Goal: Transaction & Acquisition: Purchase product/service

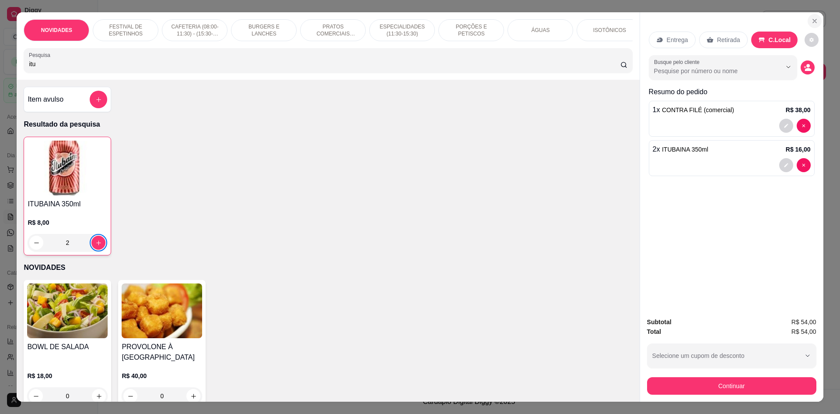
click at [815, 15] on button "Close" at bounding box center [815, 21] width 14 height 14
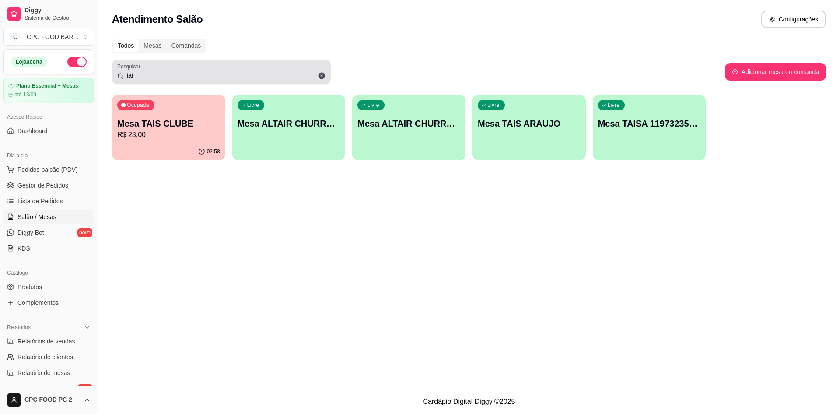
click at [323, 78] on icon at bounding box center [322, 76] width 7 height 7
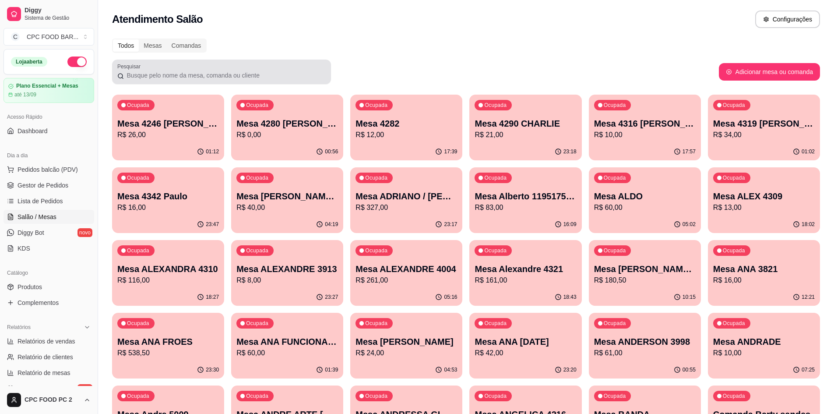
click at [274, 68] on div at bounding box center [221, 72] width 208 height 18
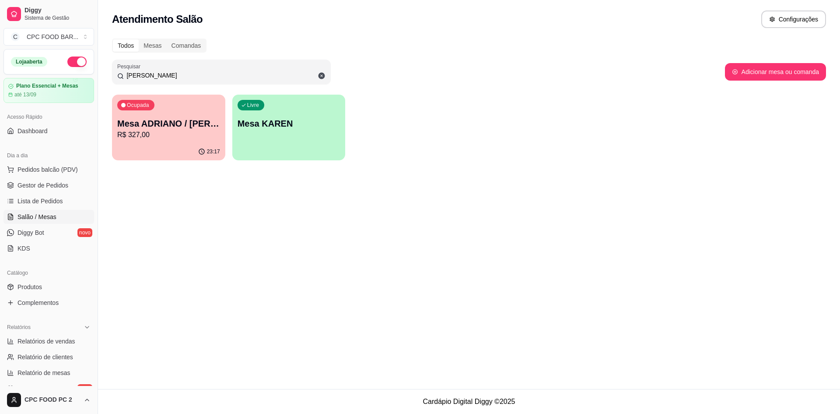
type input "[PERSON_NAME]"
click at [165, 141] on div "Ocupada Mesa ADRIANO / [PERSON_NAME] 3940 R$ 327,00" at bounding box center [169, 118] width 110 height 47
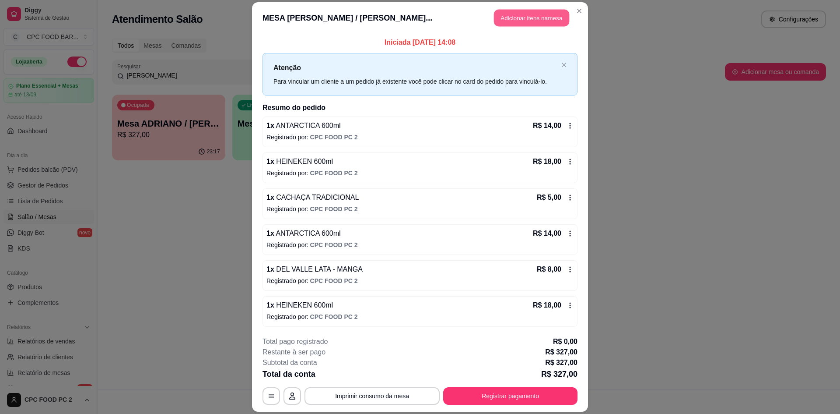
click at [527, 16] on button "Adicionar itens na mesa" at bounding box center [531, 17] width 75 height 17
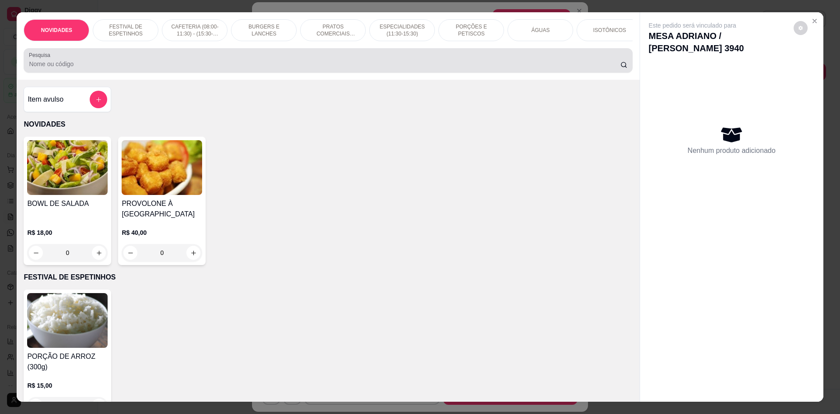
click at [416, 64] on div at bounding box center [328, 61] width 598 height 18
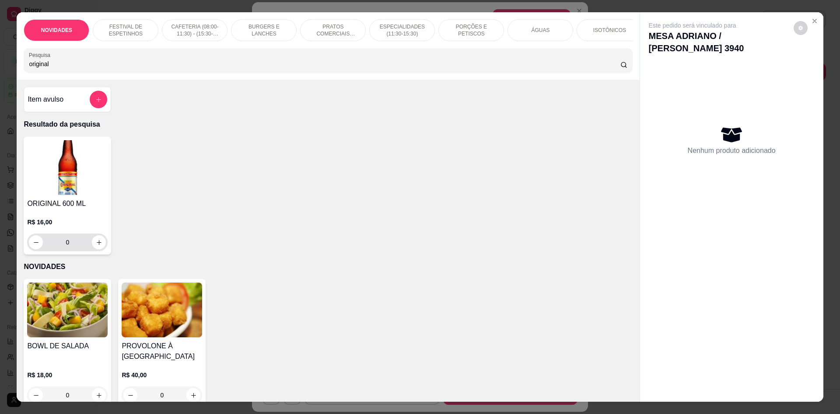
type input "original"
click at [96, 246] on icon "increase-product-quantity" at bounding box center [99, 242] width 7 height 7
type input "1"
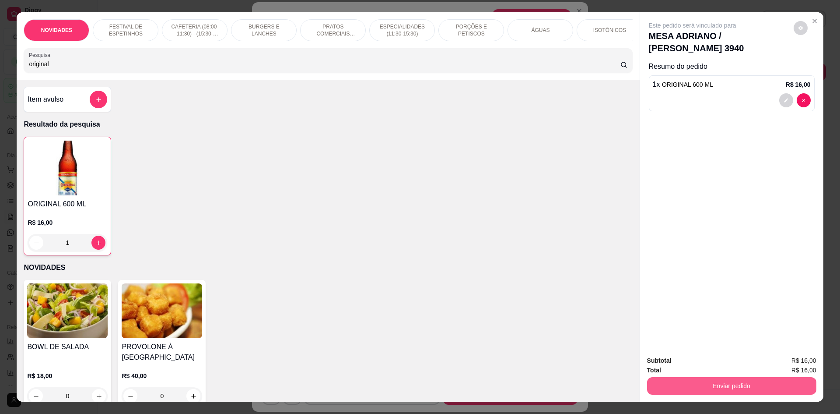
click at [657, 385] on button "Enviar pedido" at bounding box center [731, 386] width 169 height 18
click at [676, 362] on button "Não registrar e enviar pedido" at bounding box center [702, 364] width 91 height 17
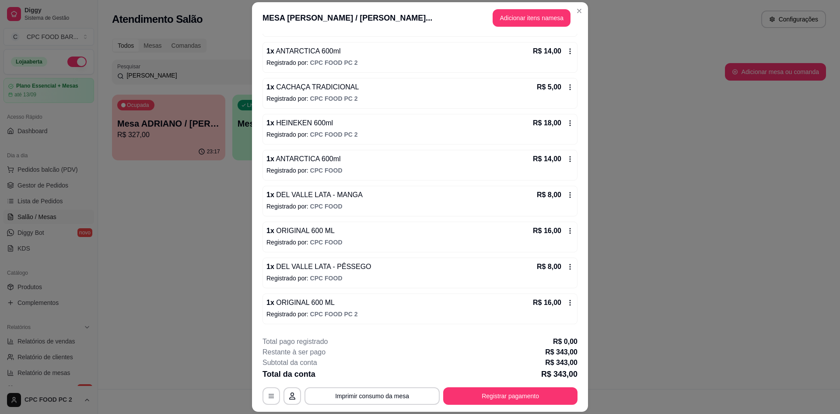
scroll to position [826, 0]
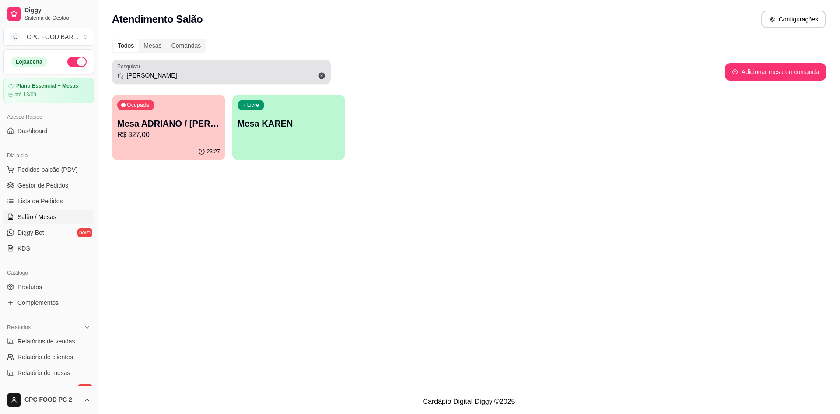
click at [320, 74] on icon at bounding box center [322, 76] width 7 height 7
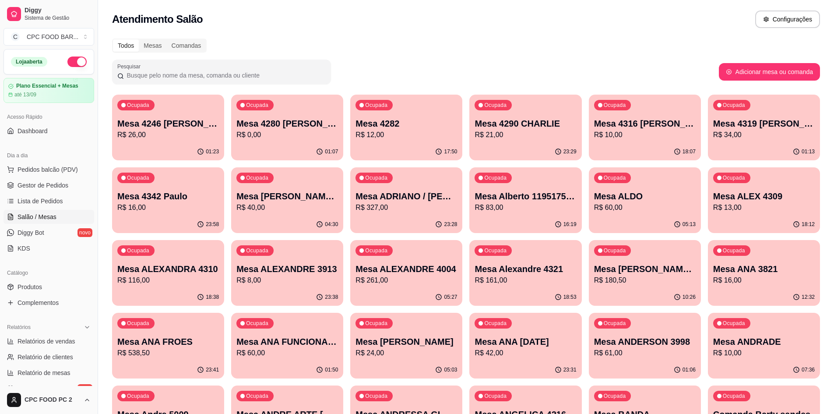
click at [256, 75] on input "Pesquisar" at bounding box center [225, 75] width 202 height 9
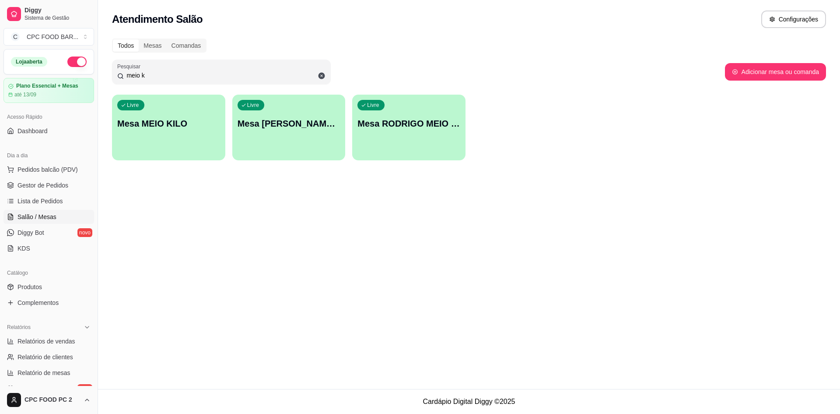
type input "meio k"
click at [168, 119] on p "Mesa MEIO KILO" at bounding box center [168, 123] width 103 height 12
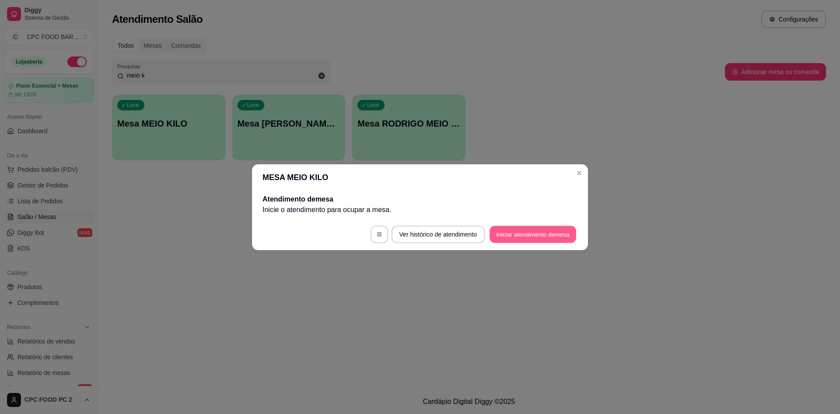
click at [526, 237] on button "Iniciar atendimento de mesa" at bounding box center [533, 233] width 87 height 17
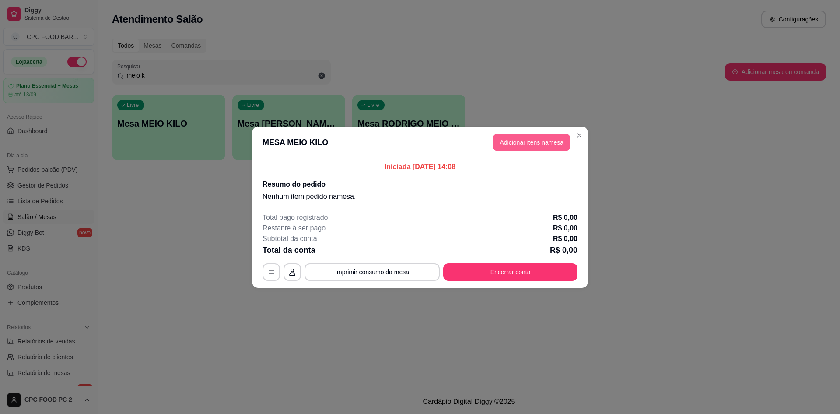
click at [527, 137] on button "Adicionar itens na mesa" at bounding box center [532, 142] width 78 height 18
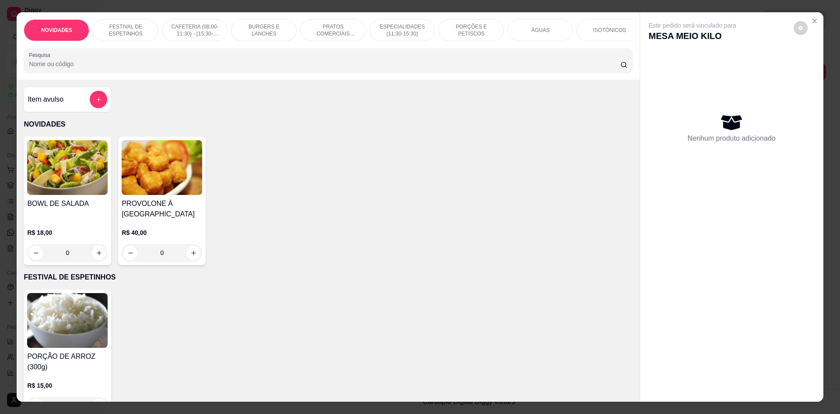
click at [445, 69] on div at bounding box center [328, 61] width 598 height 18
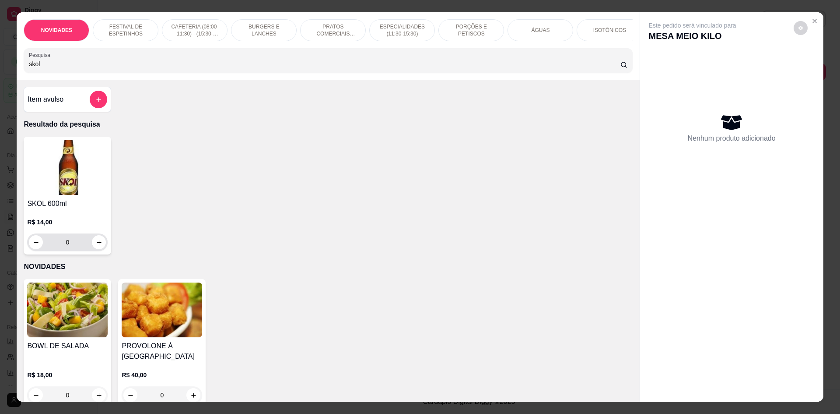
type input "skol"
click at [92, 249] on button "increase-product-quantity" at bounding box center [99, 242] width 14 height 14
type input "1"
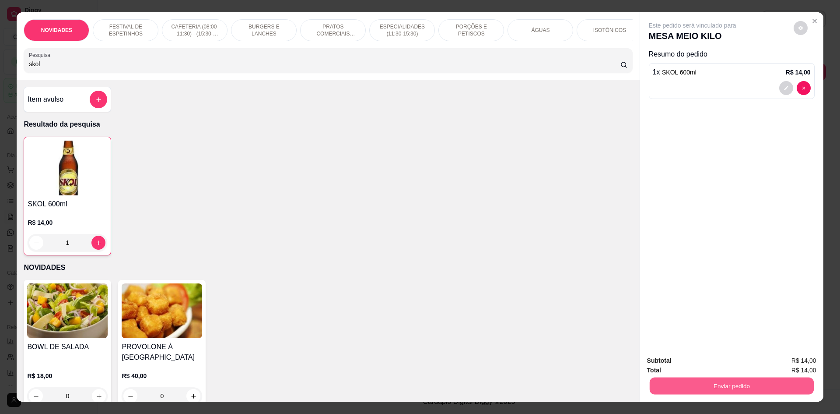
click at [701, 378] on button "Enviar pedido" at bounding box center [731, 385] width 164 height 17
click at [699, 368] on button "Não registrar e enviar pedido" at bounding box center [702, 364] width 91 height 17
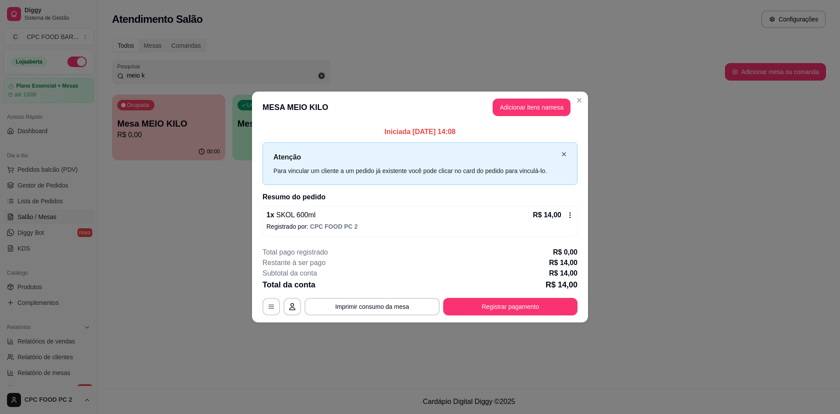
click at [563, 154] on icon "close" at bounding box center [564, 153] width 5 height 5
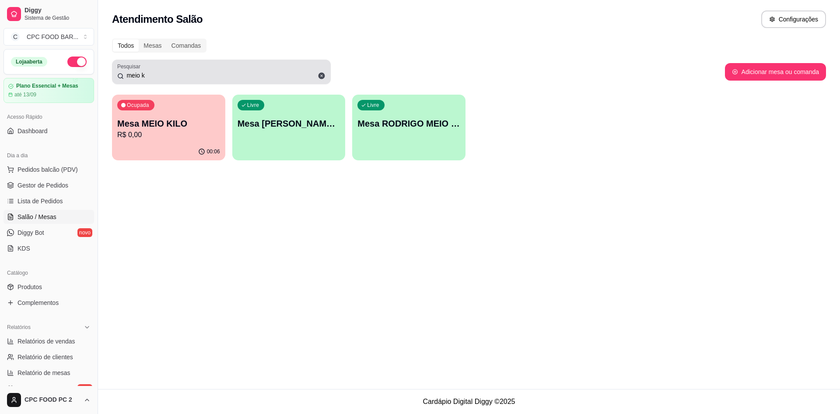
click at [200, 75] on input "meio k" at bounding box center [225, 75] width 202 height 9
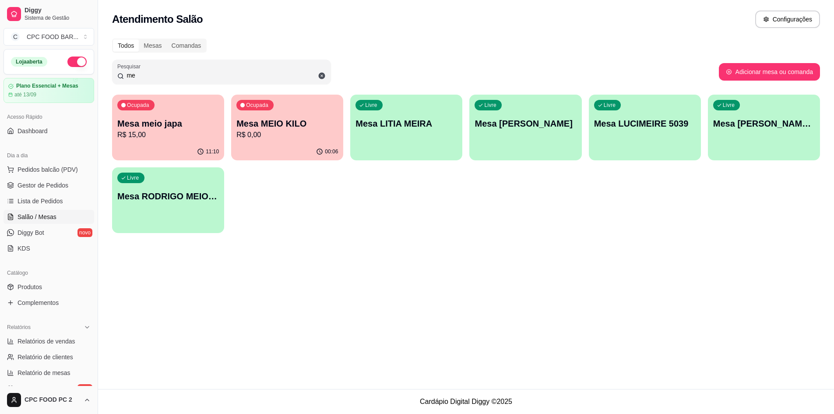
type input "m"
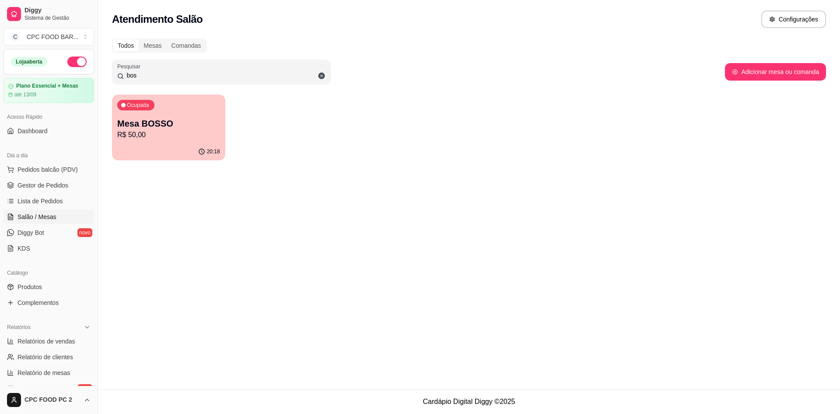
click at [213, 126] on p "Mesa BOSSO" at bounding box center [168, 123] width 103 height 12
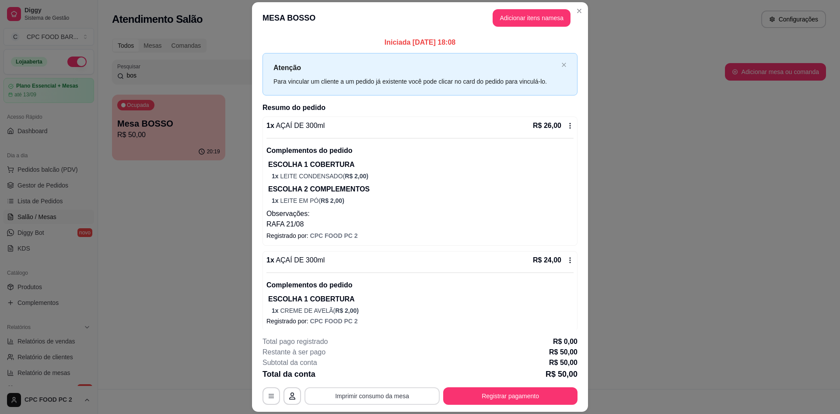
click at [404, 404] on button "Imprimir consumo da mesa" at bounding box center [372, 396] width 135 height 18
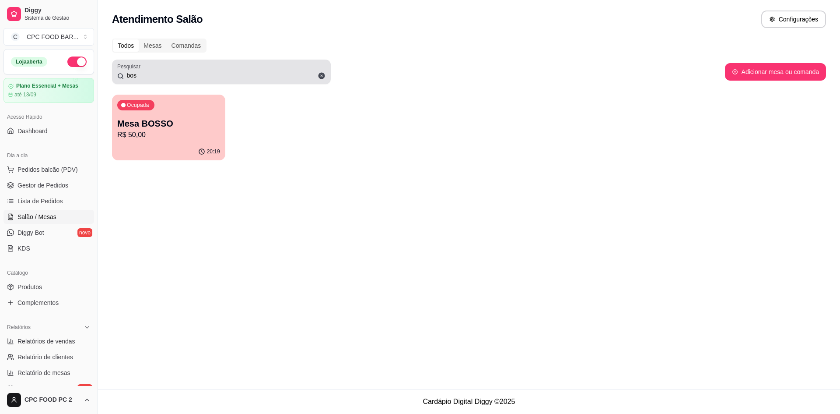
click at [255, 80] on div "bos" at bounding box center [221, 72] width 208 height 18
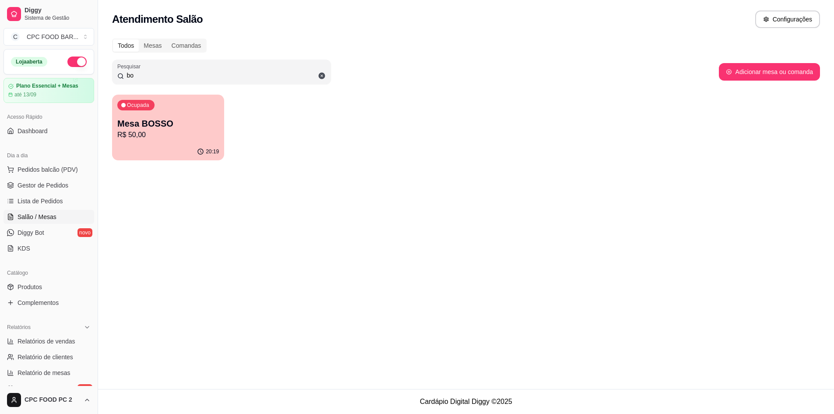
type input "b"
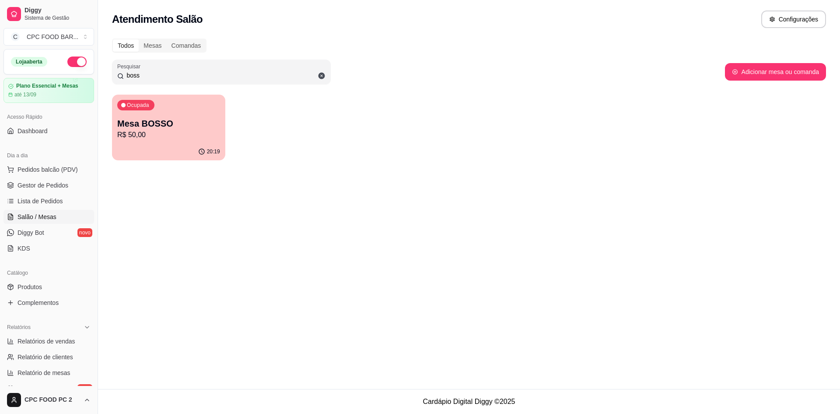
type input "boss"
click at [144, 129] on p "Mesa BOSSO" at bounding box center [168, 123] width 103 height 12
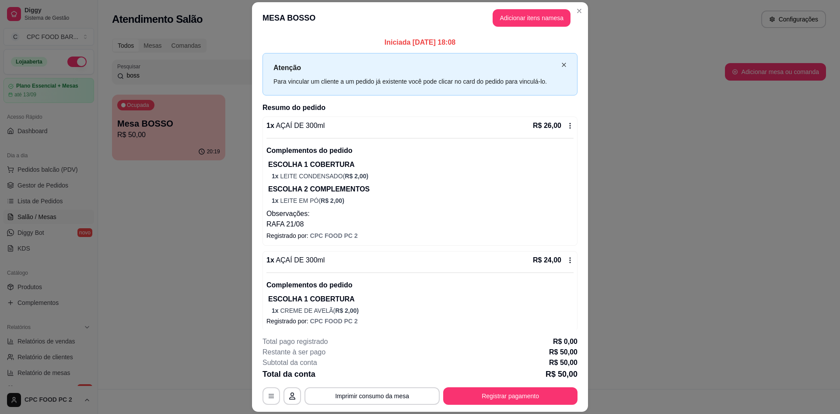
click at [562, 66] on icon "close" at bounding box center [564, 64] width 5 height 5
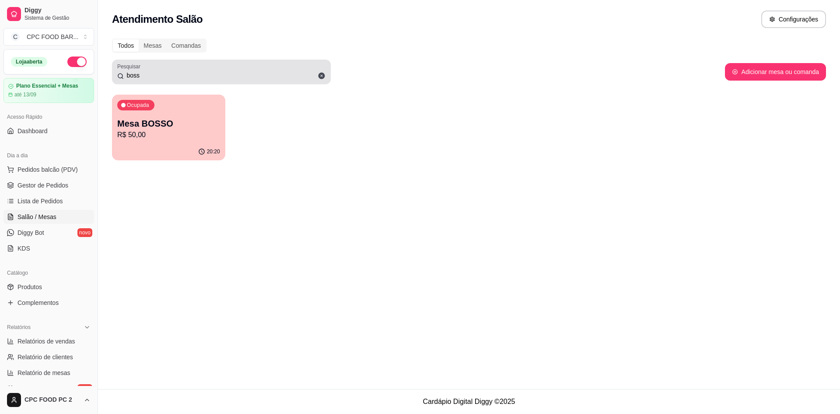
click at [318, 77] on icon at bounding box center [322, 76] width 8 height 8
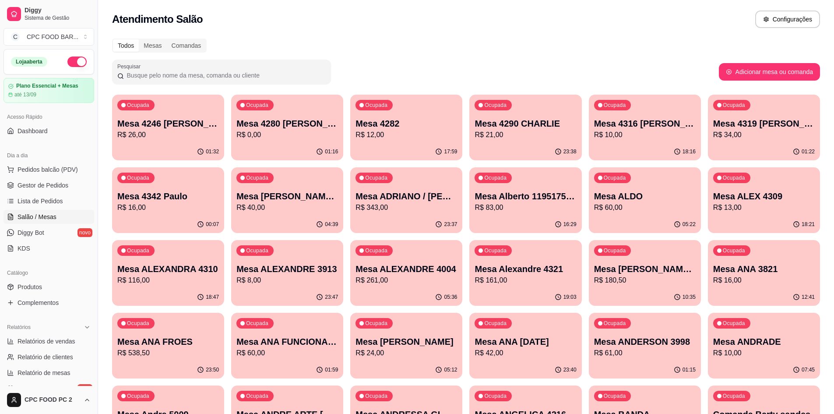
click at [319, 141] on div "Ocupada Mesa 4280 [PERSON_NAME]$ 0,00" at bounding box center [287, 119] width 112 height 49
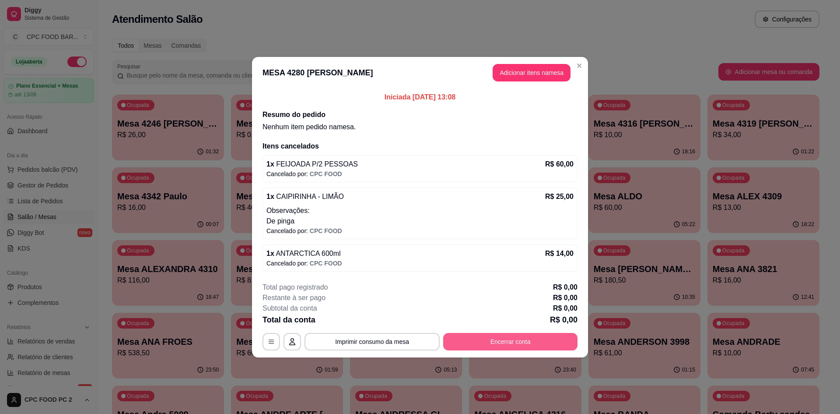
click at [507, 339] on button "Encerrar conta" at bounding box center [510, 342] width 134 height 18
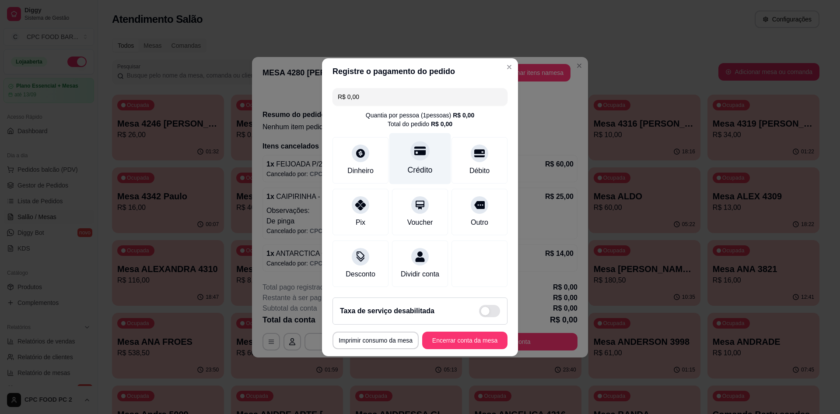
click at [410, 156] on div "Crédito" at bounding box center [421, 158] width 62 height 51
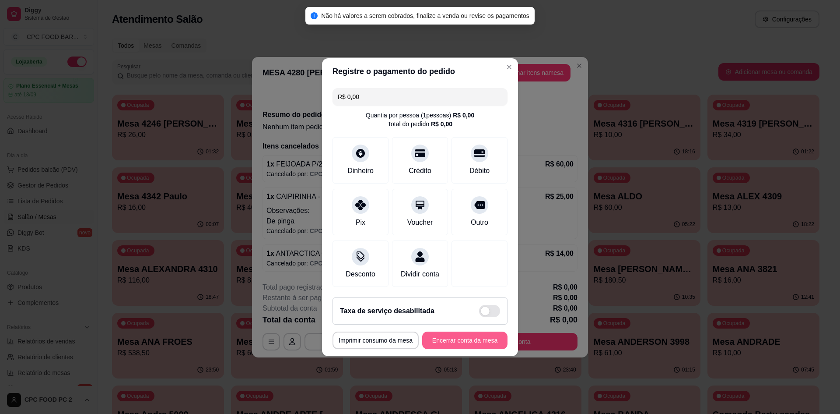
click at [473, 349] on button "Encerrar conta da mesa" at bounding box center [464, 340] width 85 height 18
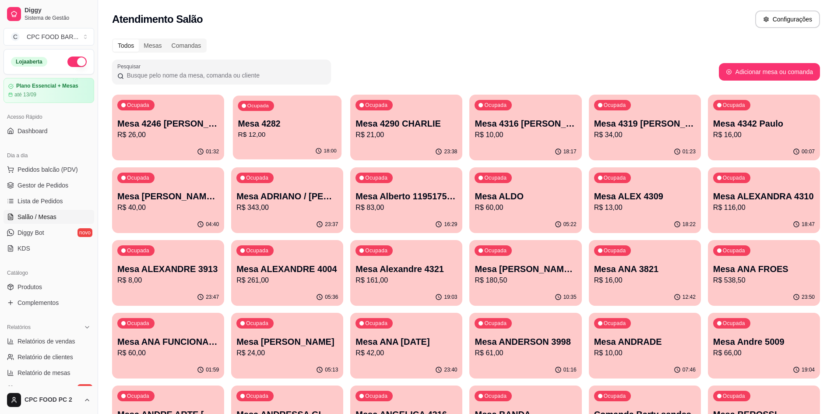
click at [294, 123] on p "Mesa 4282" at bounding box center [287, 124] width 98 height 12
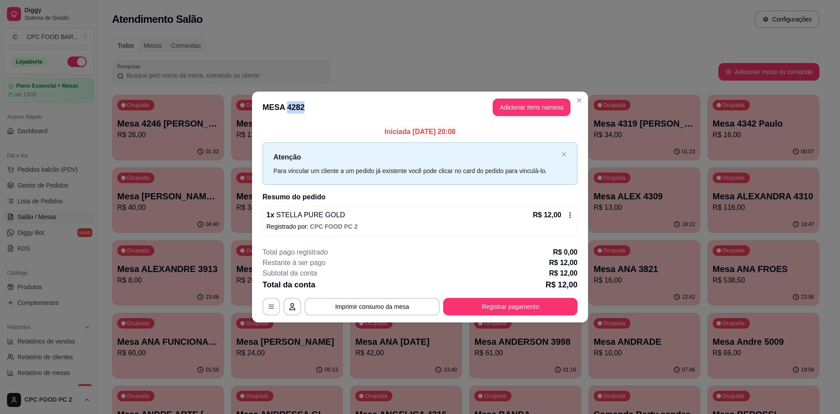
drag, startPoint x: 310, startPoint y: 109, endPoint x: 326, endPoint y: 101, distance: 17.8
click at [285, 105] on header "MESA 4282 Adicionar itens na mesa" at bounding box center [420, 107] width 336 height 32
drag, startPoint x: 472, startPoint y: 130, endPoint x: 518, endPoint y: 106, distance: 51.9
click at [366, 127] on p "Iniciada [DATE] 20:08" at bounding box center [420, 131] width 315 height 11
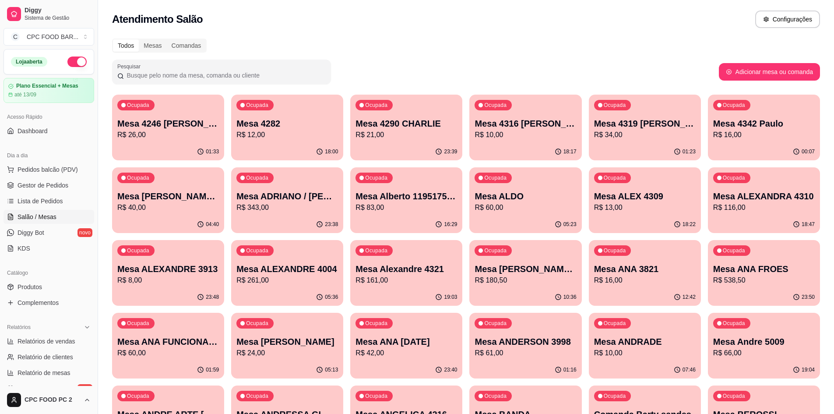
click at [741, 138] on p "R$ 16,00" at bounding box center [764, 135] width 102 height 11
click at [431, 202] on p "Mesa Alberto 11951757142" at bounding box center [406, 196] width 102 height 12
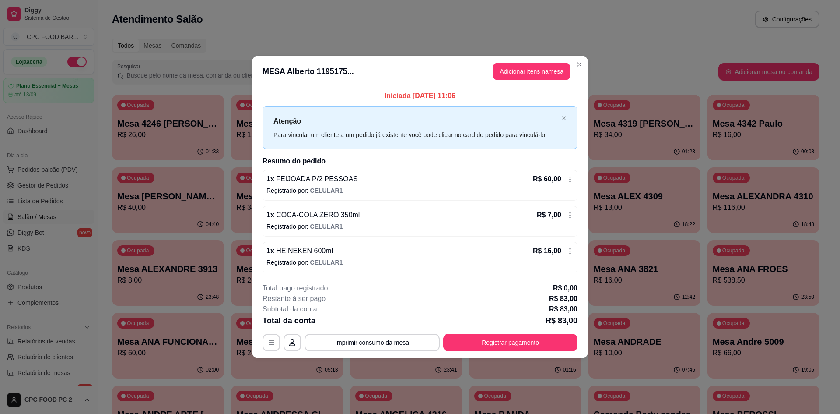
drag, startPoint x: 446, startPoint y: 101, endPoint x: 383, endPoint y: 101, distance: 63.9
click at [383, 101] on p "Iniciada [DATE] 11:06" at bounding box center [420, 96] width 315 height 11
click at [546, 101] on p "Iniciada [DATE] 11:06" at bounding box center [420, 96] width 315 height 11
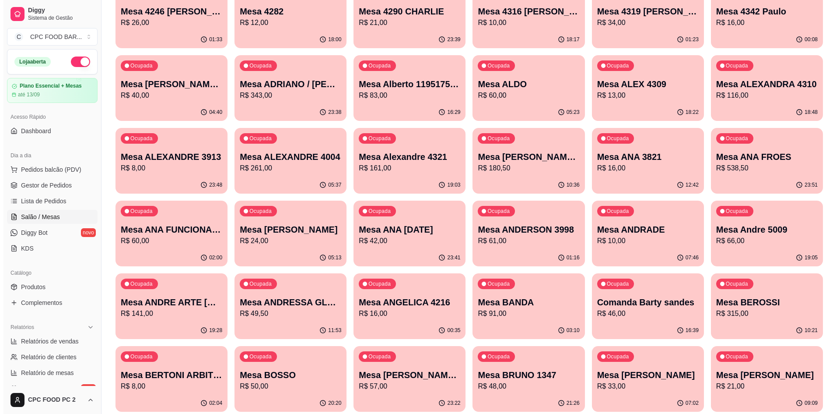
scroll to position [131, 0]
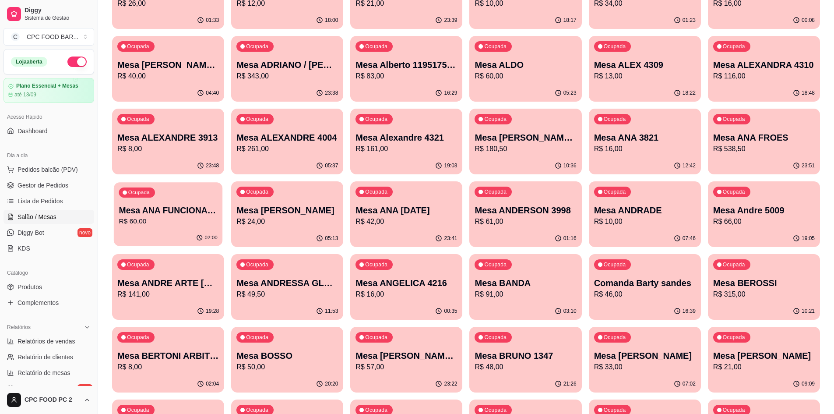
click at [168, 243] on div "02:00" at bounding box center [168, 237] width 109 height 17
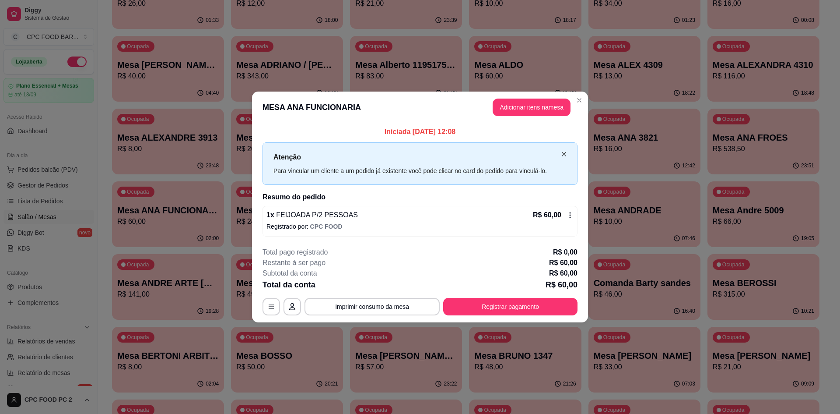
click at [565, 156] on icon "close" at bounding box center [564, 153] width 5 height 5
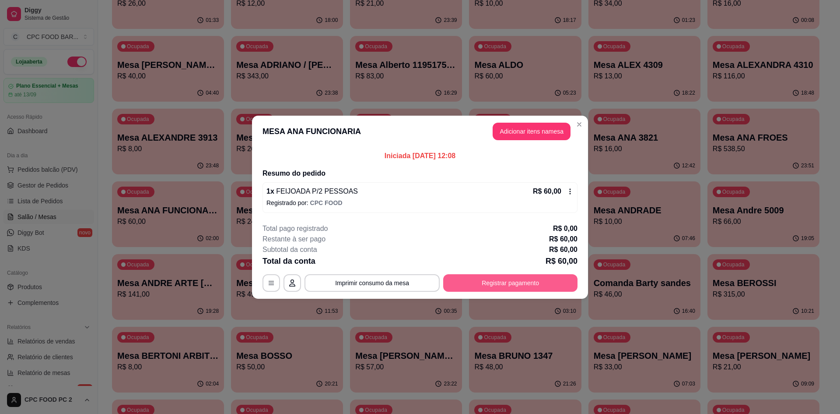
click at [513, 277] on button "Registrar pagamento" at bounding box center [510, 283] width 134 height 18
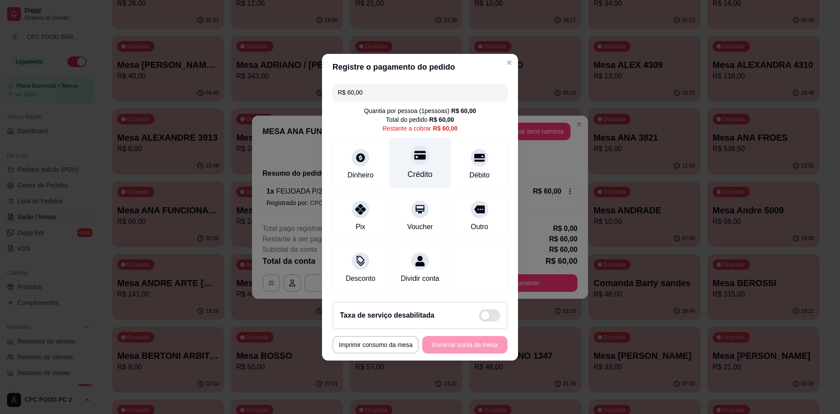
drag, startPoint x: 432, startPoint y: 151, endPoint x: 431, endPoint y: 164, distance: 12.8
click at [432, 158] on div "Crédito" at bounding box center [421, 162] width 62 height 51
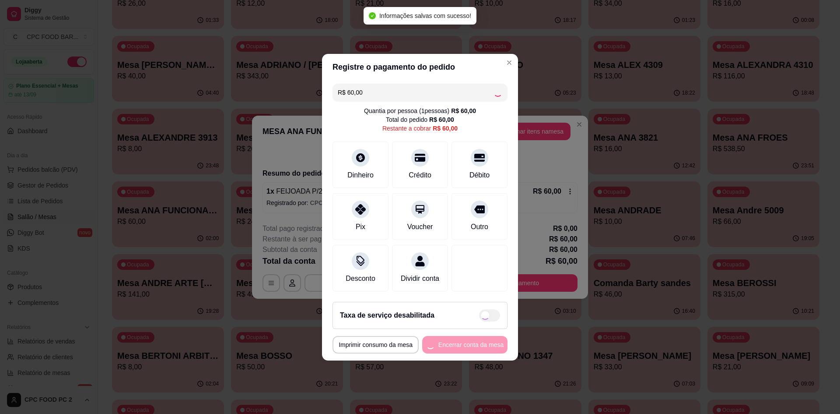
type input "R$ 0,00"
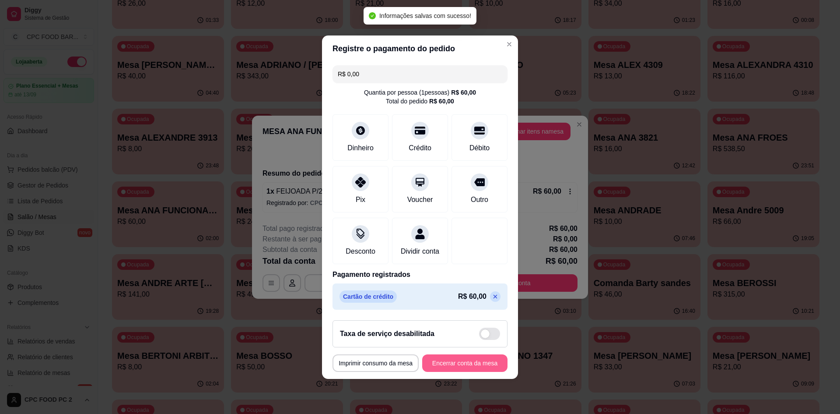
click at [470, 364] on button "Encerrar conta da mesa" at bounding box center [464, 363] width 85 height 18
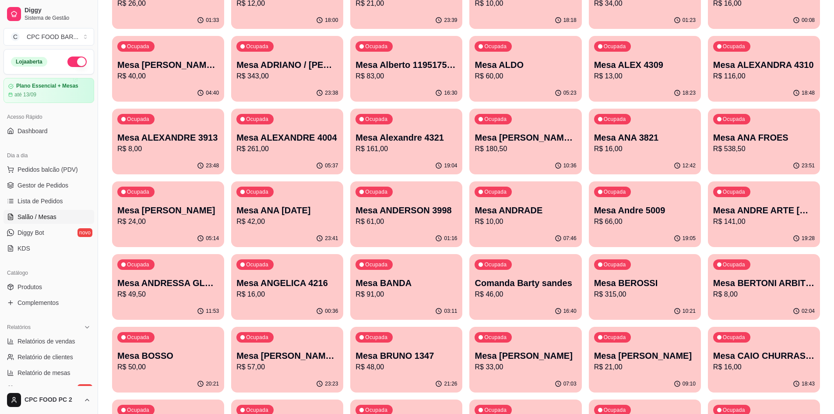
click at [164, 222] on p "R$ 24,00" at bounding box center [168, 221] width 102 height 11
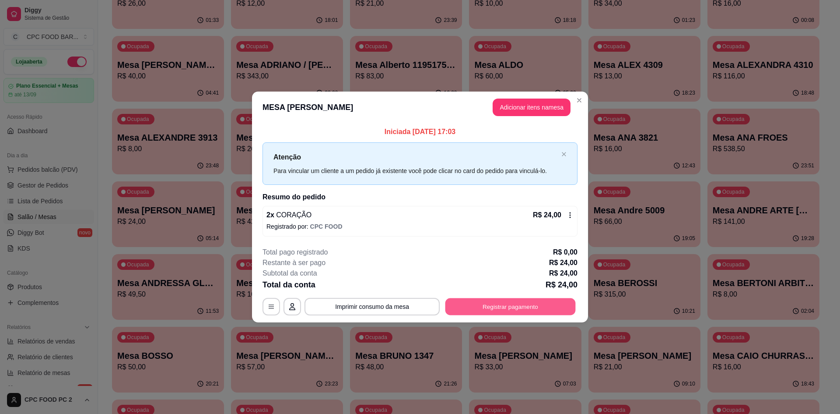
click at [509, 312] on button "Registrar pagamento" at bounding box center [511, 306] width 130 height 17
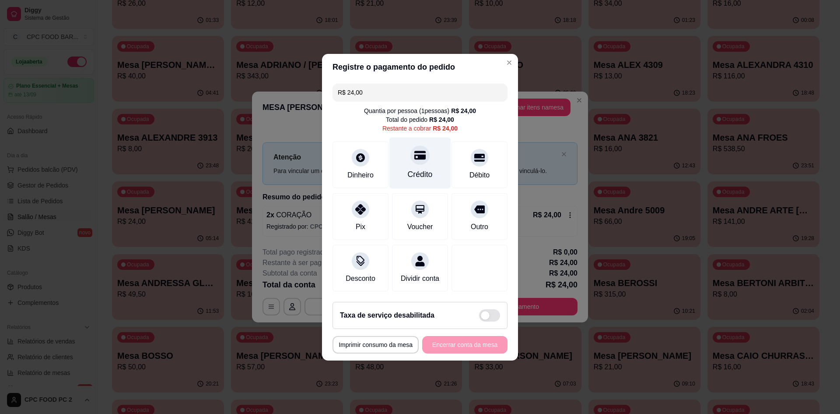
click at [420, 168] on div "Crédito" at bounding box center [420, 173] width 25 height 11
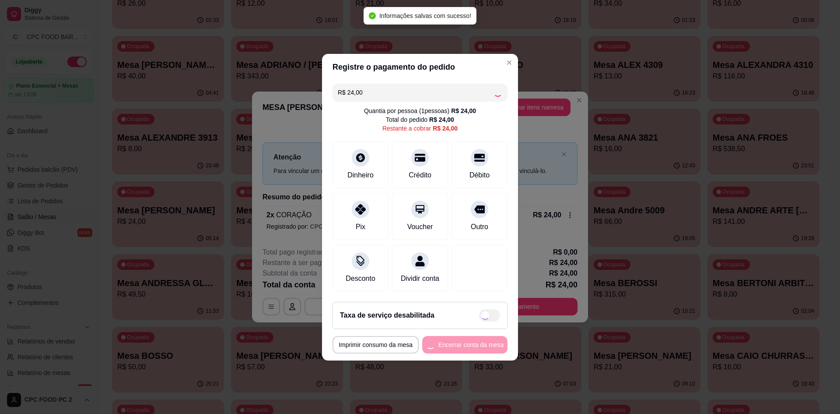
type input "R$ 0,00"
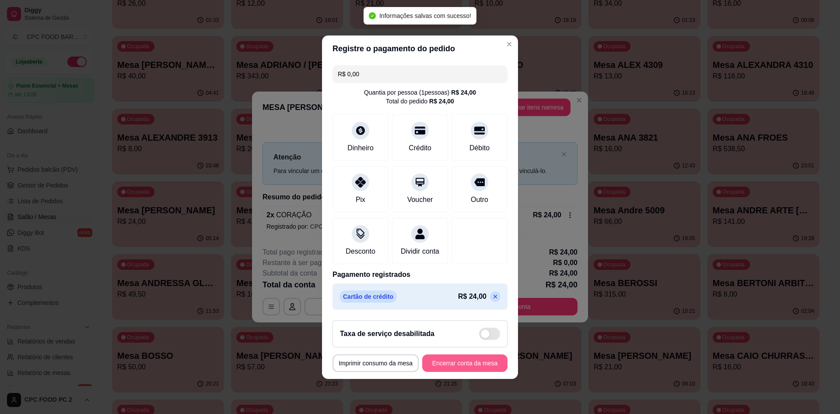
click at [473, 362] on button "Encerrar conta da mesa" at bounding box center [464, 363] width 85 height 18
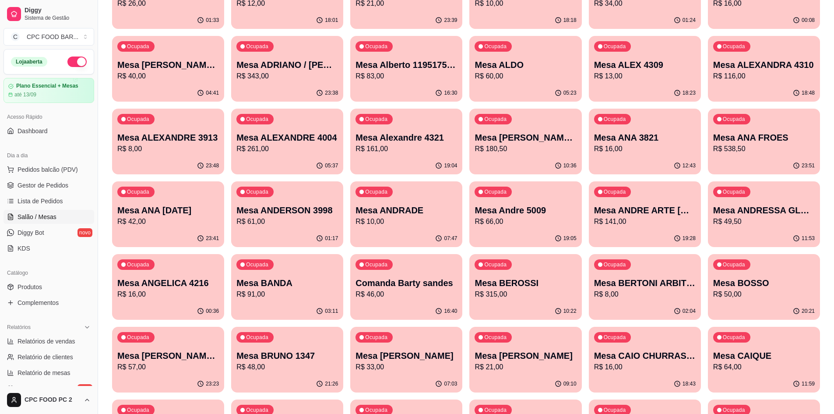
click at [420, 232] on div "07:47" at bounding box center [406, 238] width 112 height 17
click at [382, 229] on button "Ocupada Mesa ANDRADE R$ 10,00 07:47" at bounding box center [406, 214] width 112 height 66
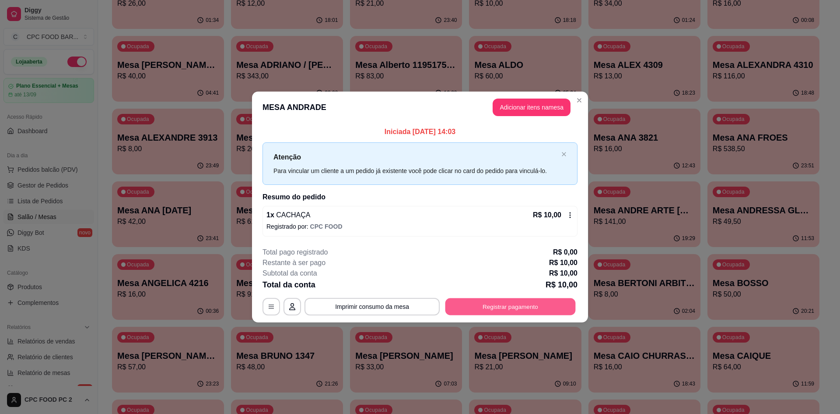
click at [535, 311] on button "Registrar pagamento" at bounding box center [511, 306] width 130 height 17
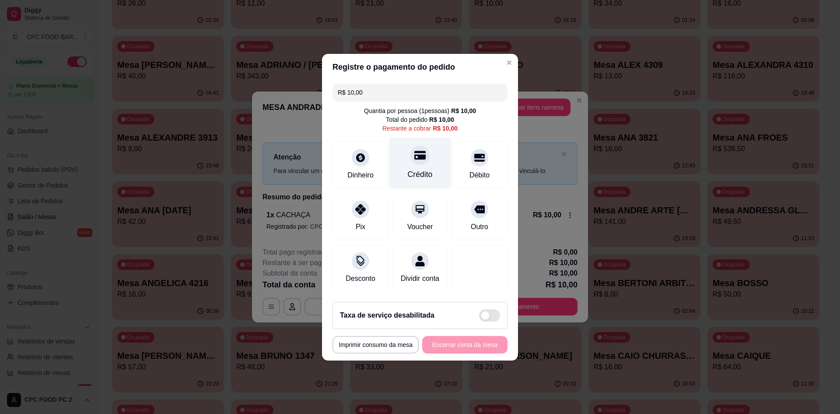
click at [413, 159] on div "Crédito" at bounding box center [421, 162] width 62 height 51
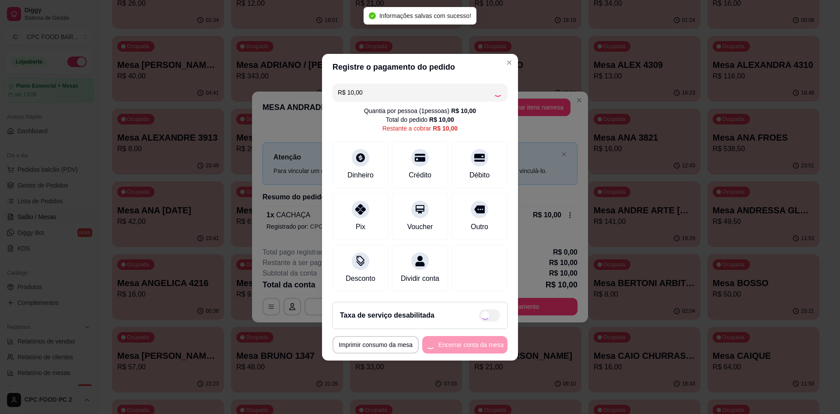
type input "R$ 0,00"
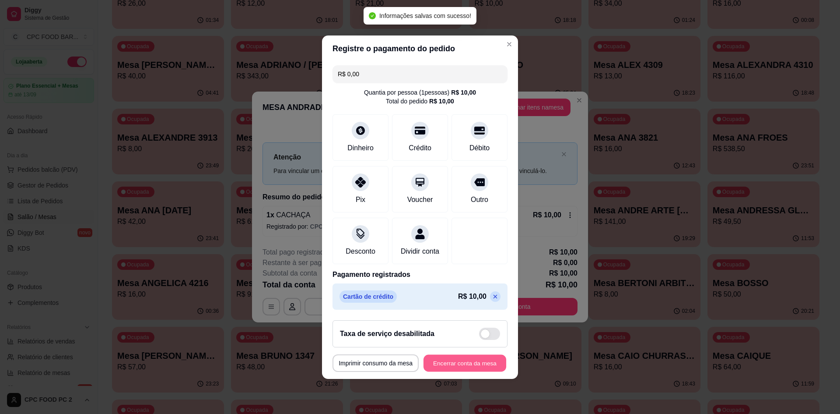
click at [470, 369] on button "Encerrar conta da mesa" at bounding box center [465, 362] width 83 height 17
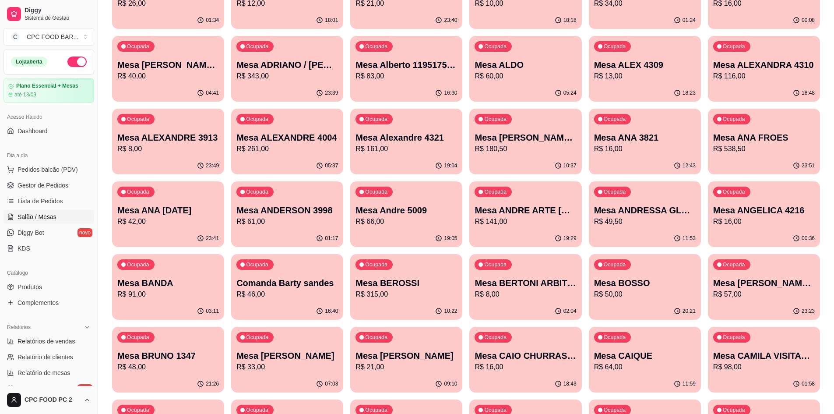
click at [190, 296] on p "R$ 91,00" at bounding box center [168, 294] width 102 height 11
click at [736, 139] on p "Mesa ANA FROES" at bounding box center [764, 137] width 102 height 12
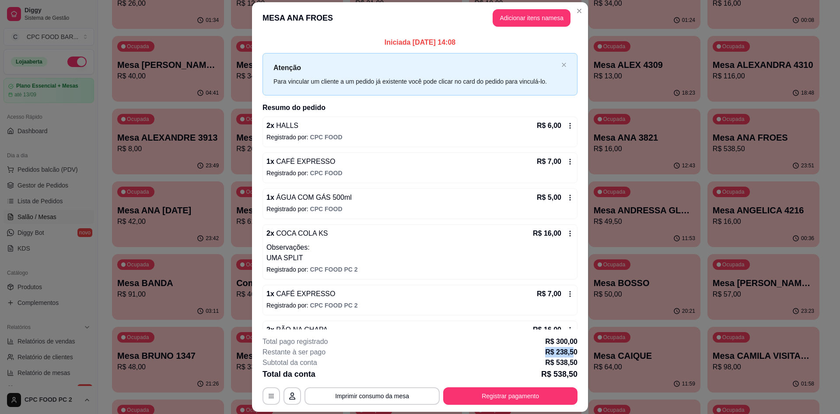
drag, startPoint x: 562, startPoint y: 351, endPoint x: 575, endPoint y: 344, distance: 14.9
click at [531, 353] on div "Restante à ser pago R$ 238,50" at bounding box center [420, 352] width 315 height 11
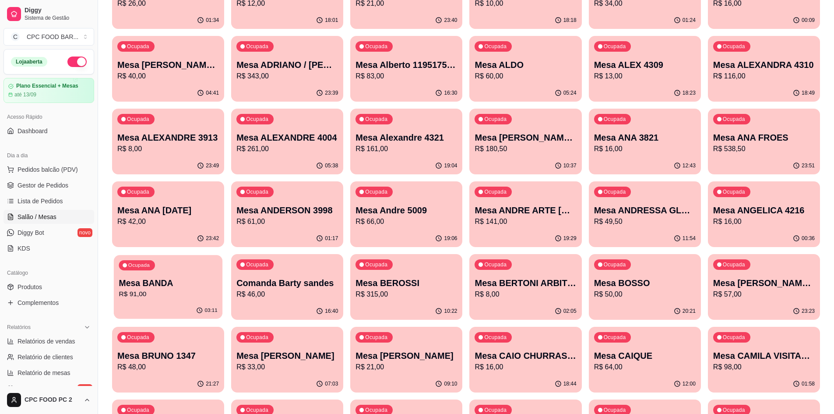
click at [205, 304] on div "03:11" at bounding box center [168, 310] width 109 height 17
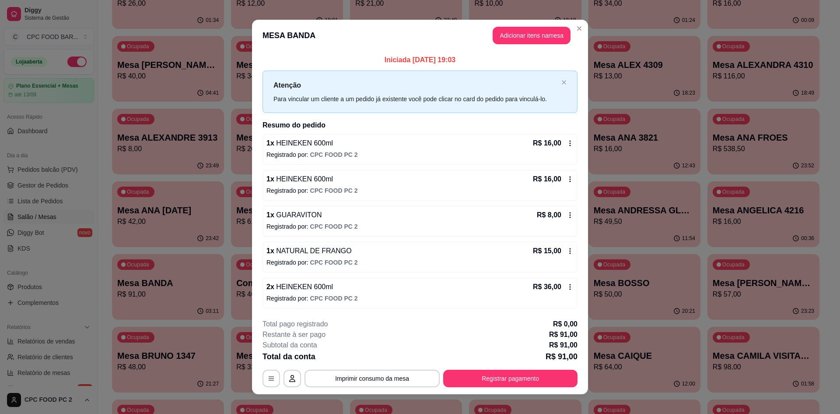
scroll to position [8, 0]
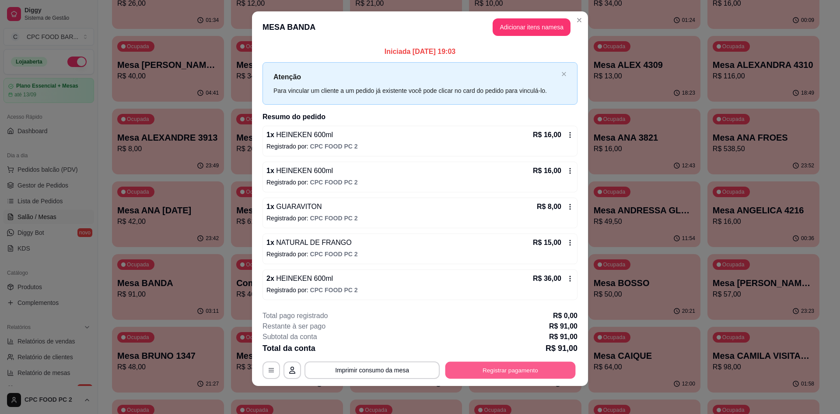
click at [523, 365] on button "Registrar pagamento" at bounding box center [511, 370] width 130 height 17
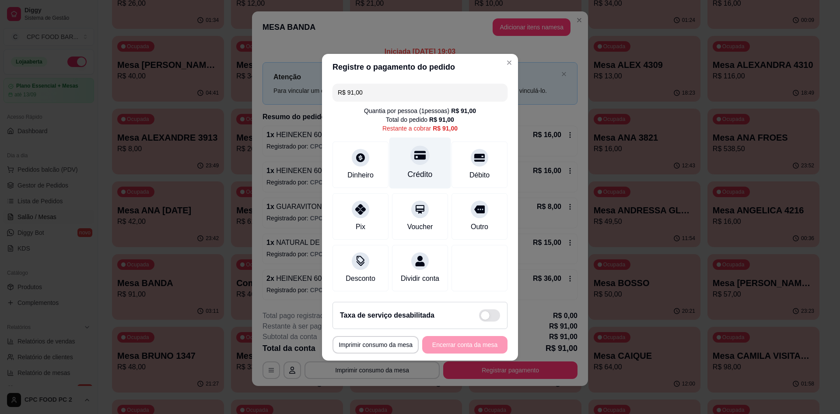
click at [411, 153] on div at bounding box center [420, 154] width 19 height 19
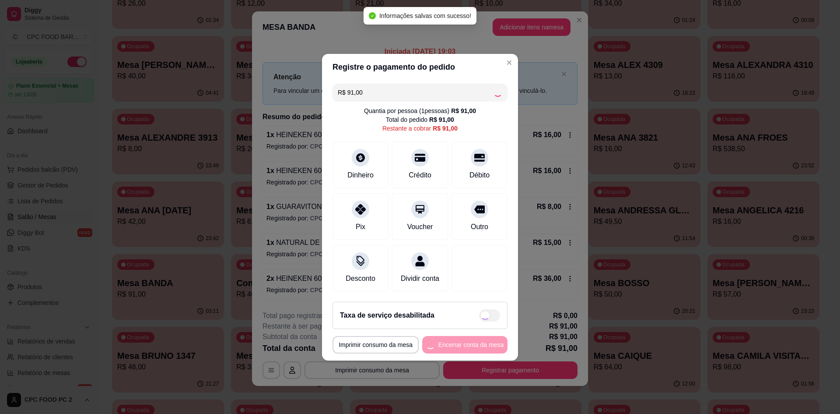
type input "R$ 0,00"
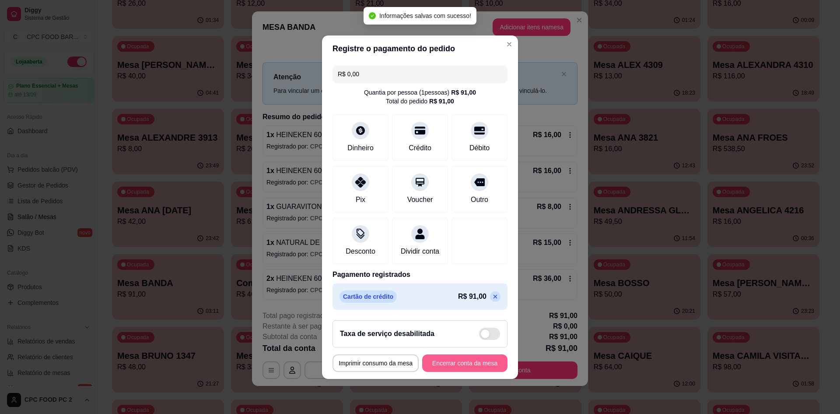
click at [444, 370] on button "Encerrar conta da mesa" at bounding box center [464, 363] width 85 height 18
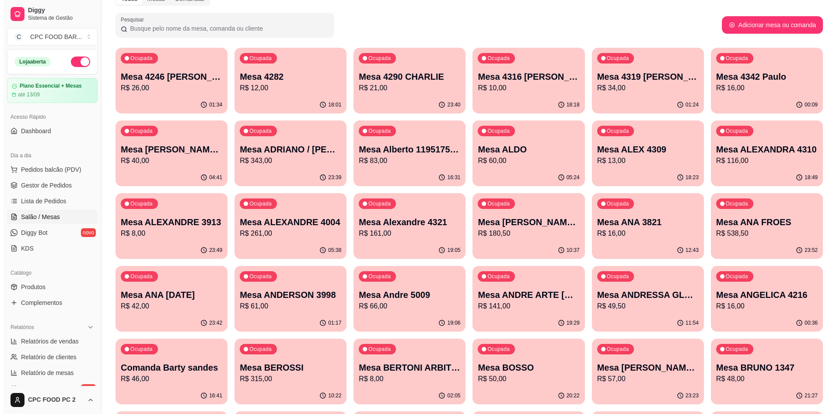
scroll to position [0, 0]
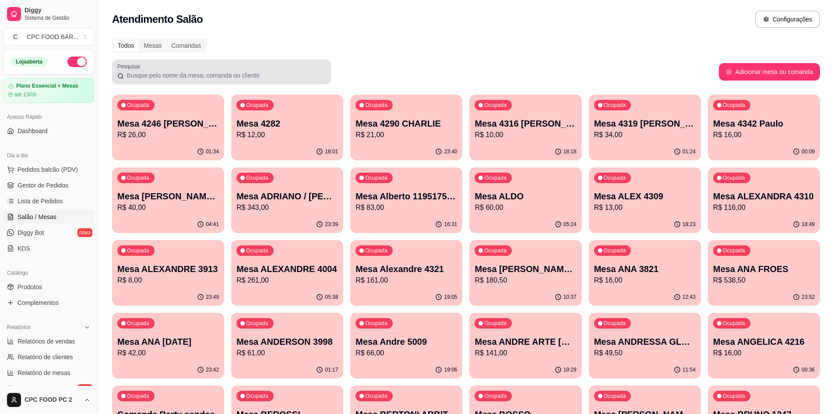
click at [204, 71] on input "Pesquisar" at bounding box center [225, 75] width 202 height 9
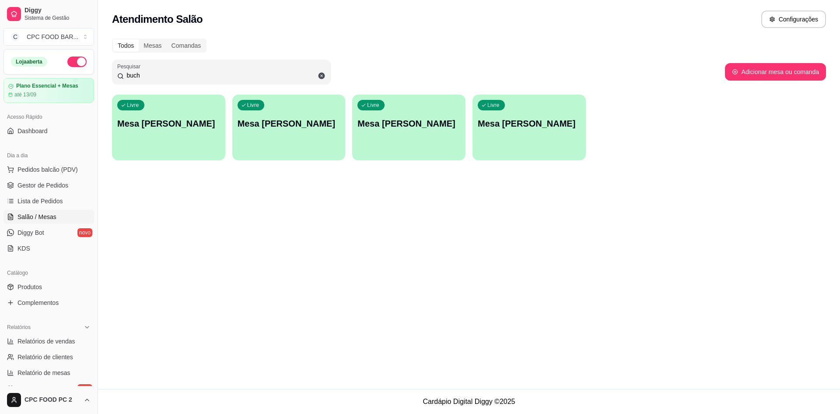
type input "buch"
click at [258, 140] on div "Livre Mesa [PERSON_NAME]" at bounding box center [289, 121] width 110 height 53
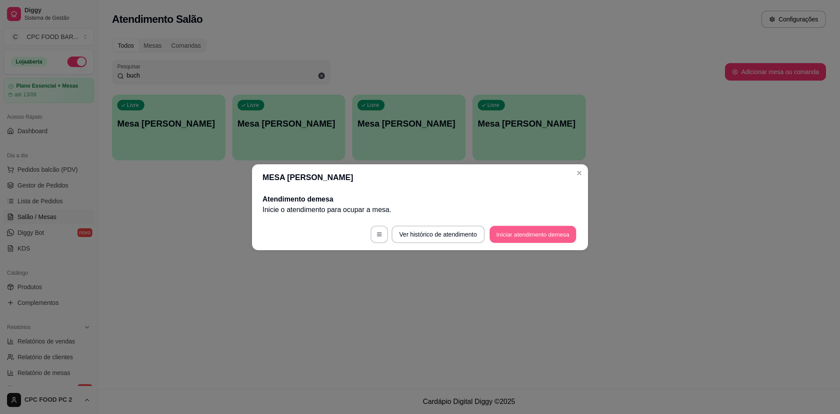
click at [500, 234] on button "Iniciar atendimento de mesa" at bounding box center [533, 233] width 87 height 17
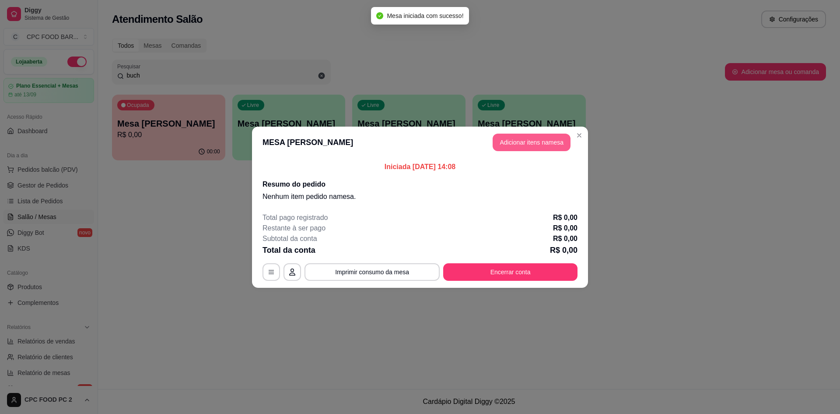
click at [525, 144] on button "Adicionar itens na mesa" at bounding box center [532, 142] width 78 height 18
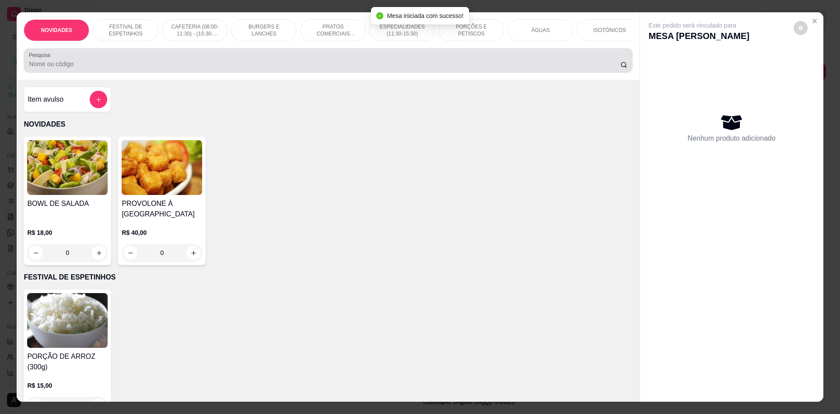
click at [443, 73] on div "Pesquisa" at bounding box center [328, 60] width 609 height 25
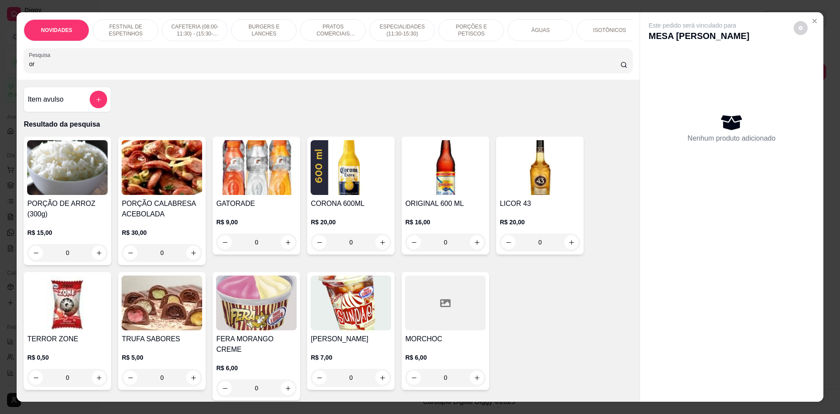
type input "o"
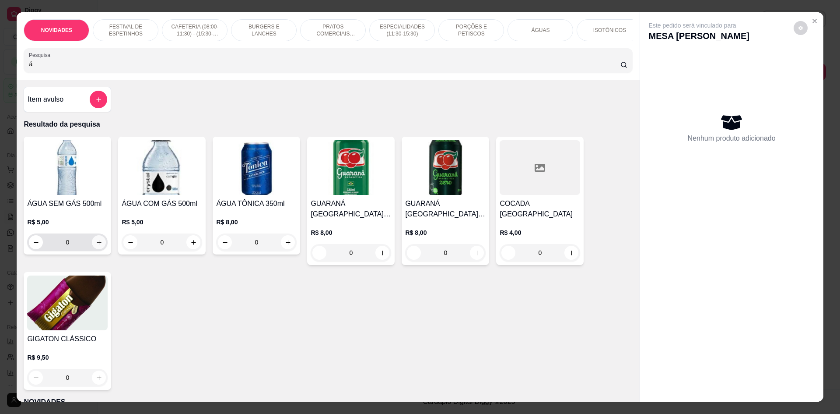
type input "á"
click at [98, 246] on icon "increase-product-quantity" at bounding box center [99, 242] width 7 height 7
type input "1"
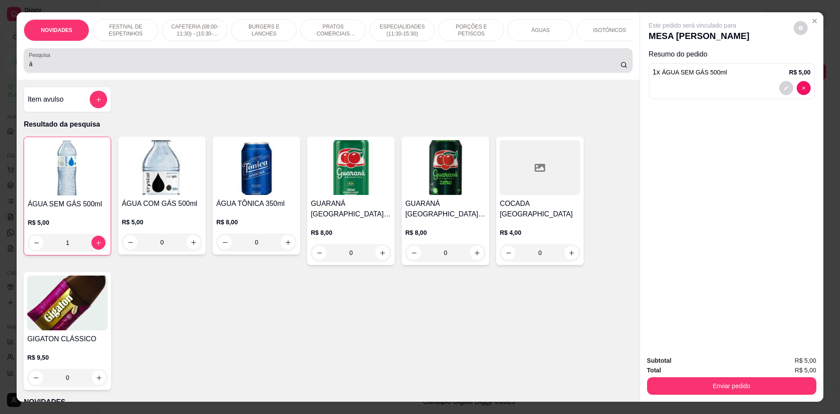
click at [281, 73] on div "Pesquisa á" at bounding box center [328, 60] width 609 height 25
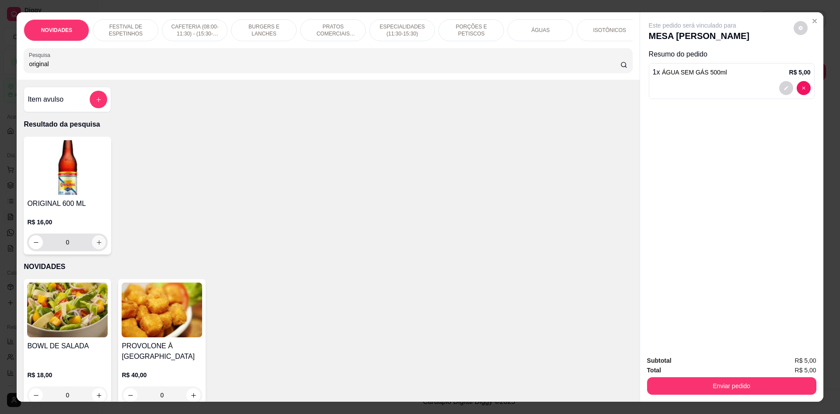
type input "original"
click at [96, 246] on icon "increase-product-quantity" at bounding box center [99, 242] width 7 height 7
type input "1"
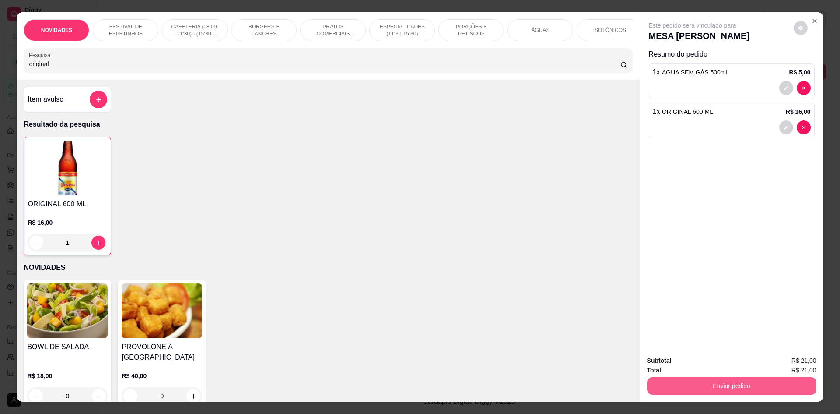
click at [677, 388] on button "Enviar pedido" at bounding box center [731, 386] width 169 height 18
click at [689, 362] on button "Não registrar e enviar pedido" at bounding box center [702, 364] width 91 height 17
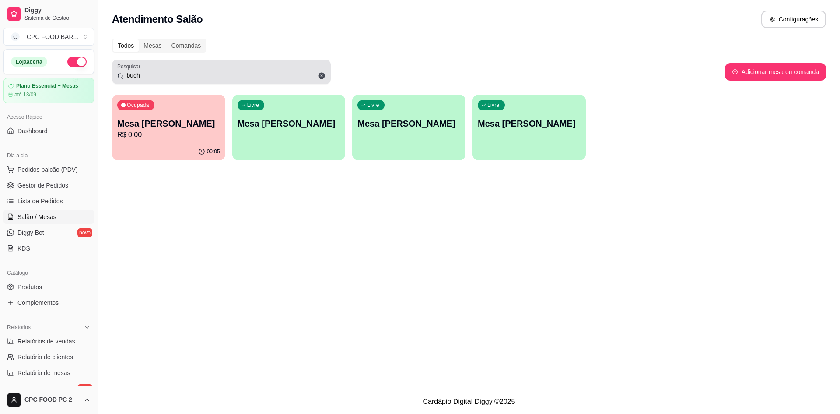
click at [320, 70] on span at bounding box center [321, 75] width 15 height 15
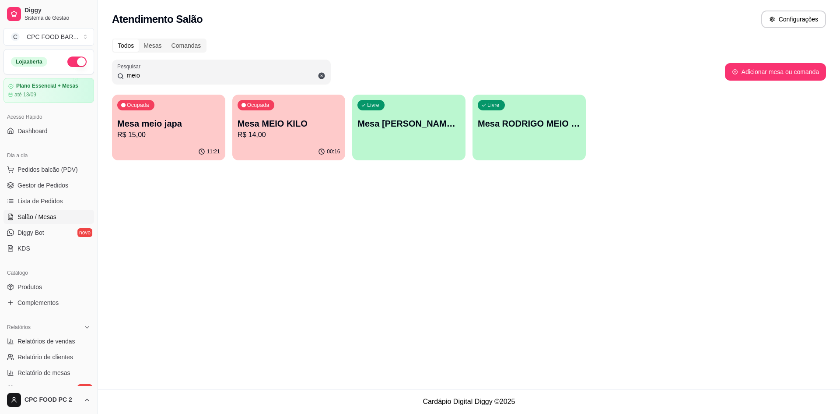
type input "meio"
click at [295, 118] on p "Mesa MEIO KILO" at bounding box center [289, 123] width 103 height 12
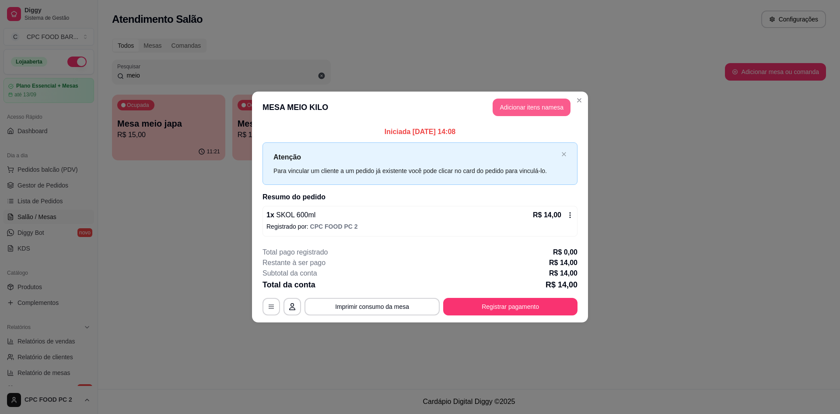
click at [532, 107] on button "Adicionar itens na mesa" at bounding box center [532, 107] width 78 height 18
click at [402, 60] on div at bounding box center [328, 61] width 598 height 18
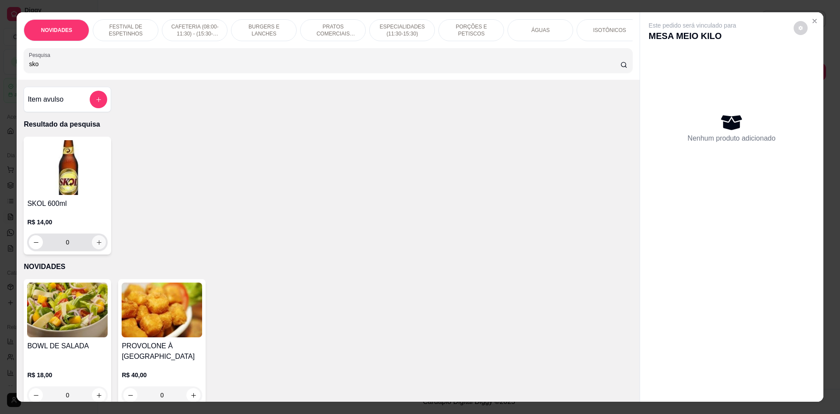
type input "sko"
click at [96, 246] on icon "increase-product-quantity" at bounding box center [99, 242] width 7 height 7
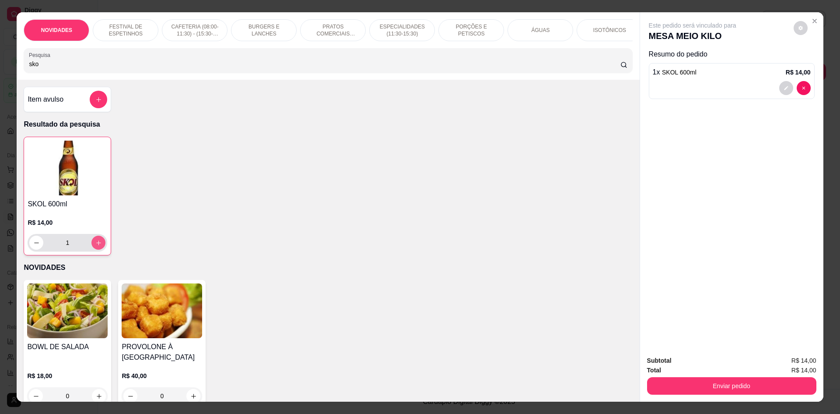
type input "1"
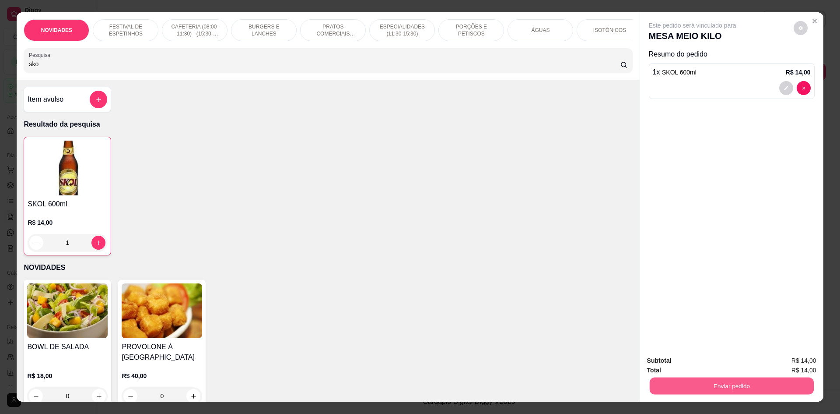
click at [708, 386] on button "Enviar pedido" at bounding box center [731, 385] width 164 height 17
click at [704, 358] on button "Não registrar e enviar pedido" at bounding box center [702, 364] width 91 height 17
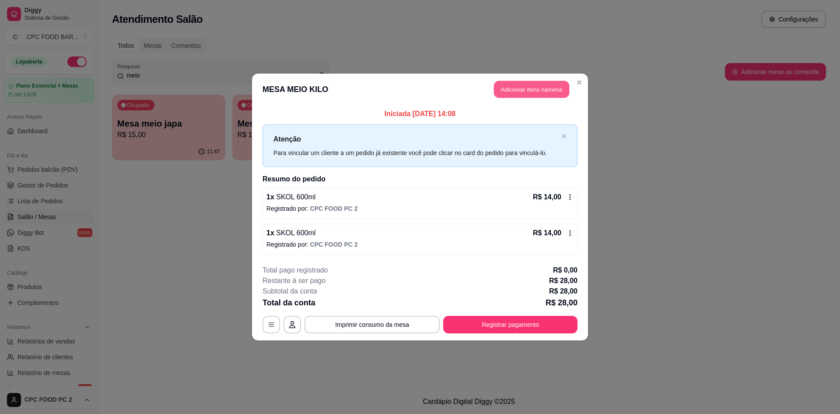
click at [529, 92] on button "Adicionar itens na mesa" at bounding box center [531, 89] width 75 height 17
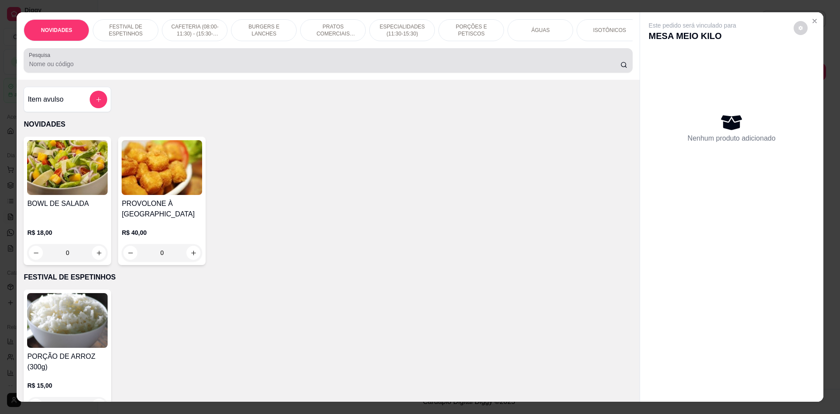
click at [452, 68] on input "Pesquisa" at bounding box center [324, 64] width 591 height 9
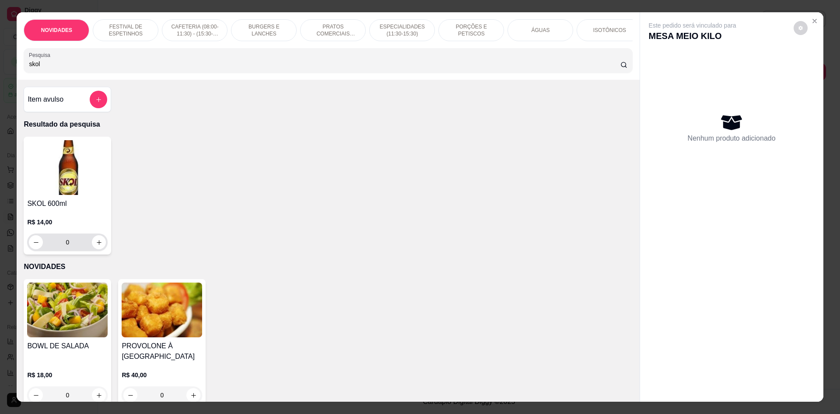
type input "skol"
click at [93, 251] on div "0" at bounding box center [67, 242] width 77 height 18
click at [98, 245] on icon "increase-product-quantity" at bounding box center [99, 242] width 7 height 7
type input "1"
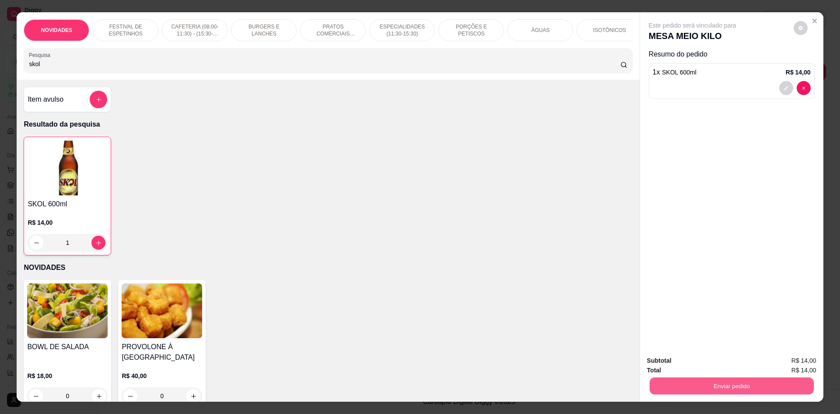
click at [723, 384] on button "Enviar pedido" at bounding box center [731, 385] width 164 height 17
click at [706, 362] on button "Não registrar e enviar pedido" at bounding box center [702, 364] width 91 height 17
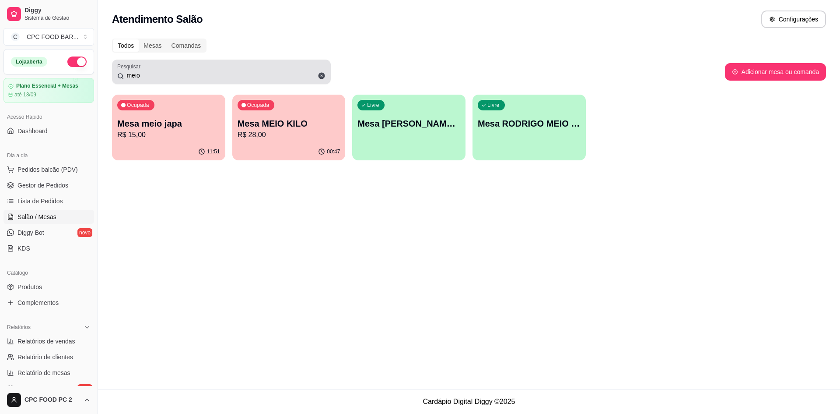
click at [324, 77] on icon at bounding box center [322, 76] width 7 height 7
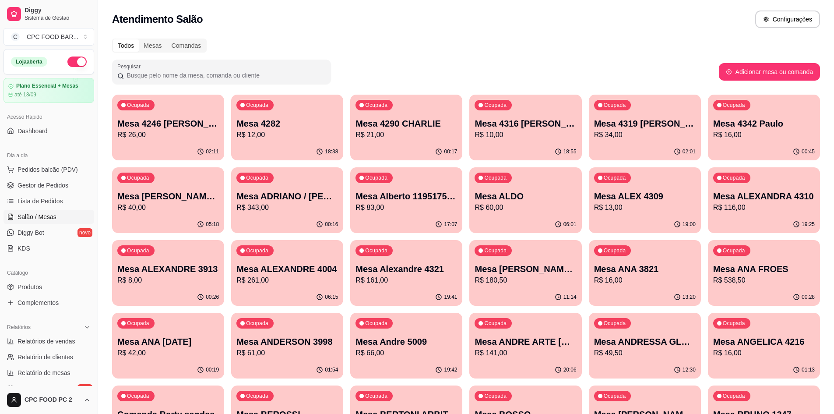
click at [288, 72] on input "Pesquisar" at bounding box center [225, 75] width 202 height 9
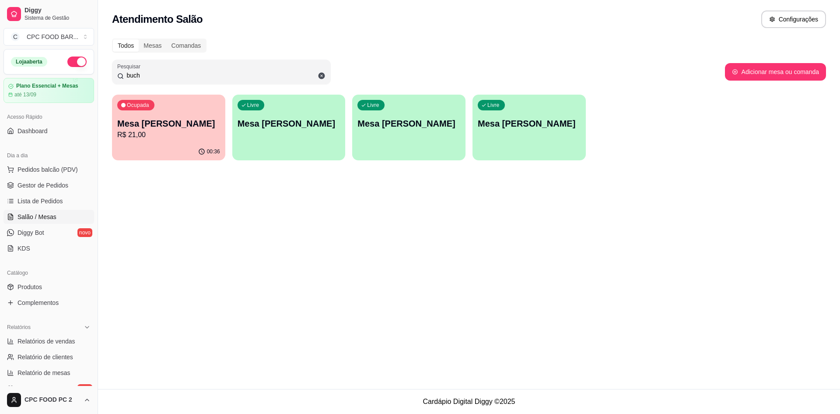
type input "buch"
click at [151, 132] on p "R$ 21,00" at bounding box center [168, 135] width 103 height 11
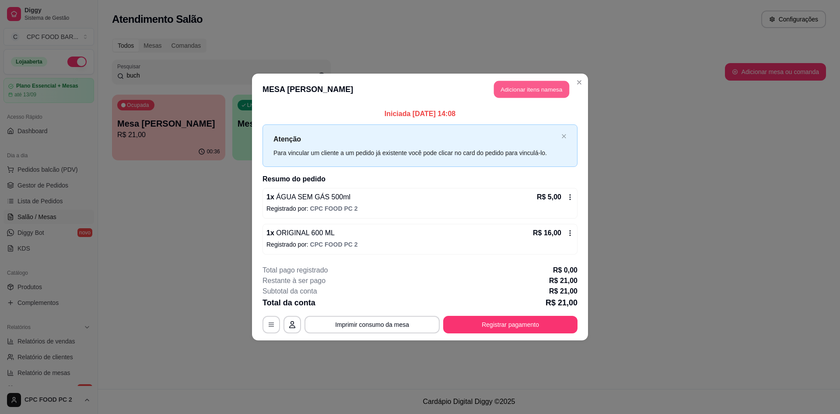
click at [520, 92] on button "Adicionar itens na mesa" at bounding box center [531, 89] width 75 height 17
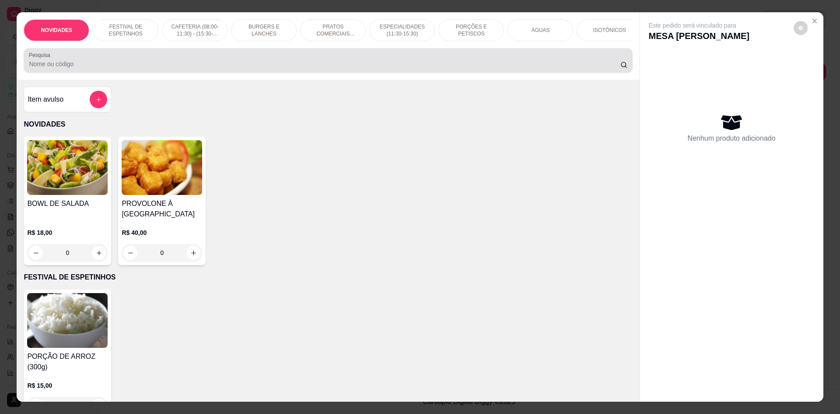
click at [399, 68] on input "Pesquisa" at bounding box center [324, 64] width 591 height 9
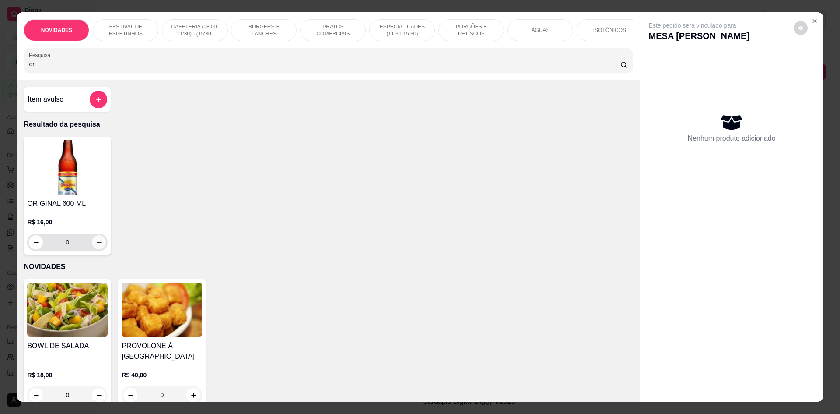
type input "ori"
click at [96, 246] on icon "increase-product-quantity" at bounding box center [99, 242] width 7 height 7
type input "1"
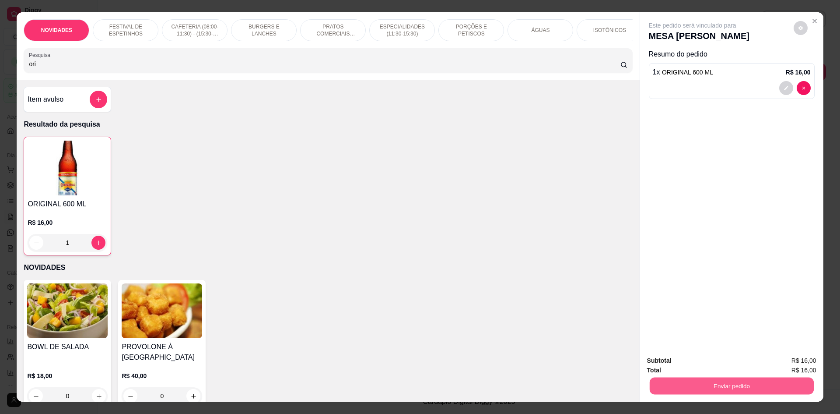
click at [709, 383] on button "Enviar pedido" at bounding box center [731, 385] width 164 height 17
click at [711, 366] on button "Não registrar e enviar pedido" at bounding box center [703, 364] width 88 height 16
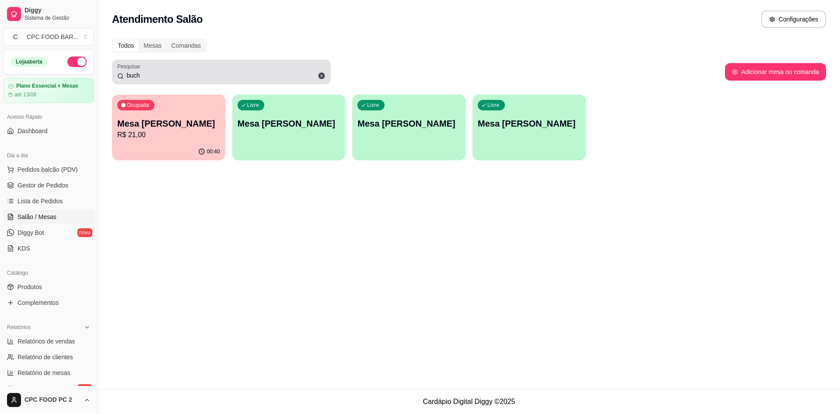
click at [321, 74] on icon at bounding box center [322, 76] width 7 height 7
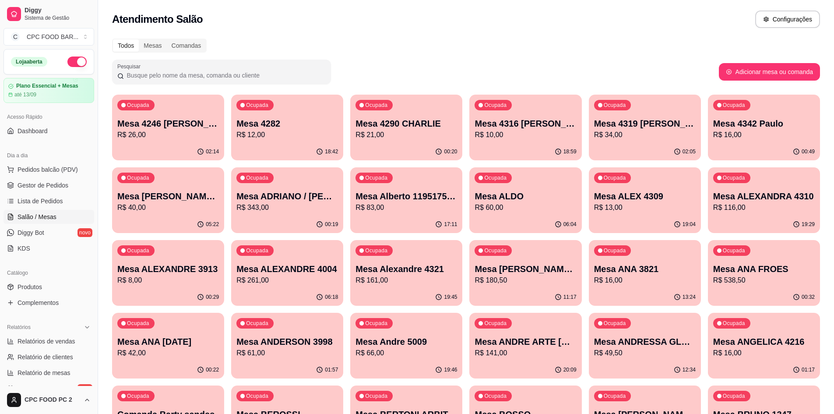
drag, startPoint x: 263, startPoint y: 71, endPoint x: 264, endPoint y: 65, distance: 6.1
click at [263, 71] on input "Pesquisar" at bounding box center [225, 75] width 202 height 9
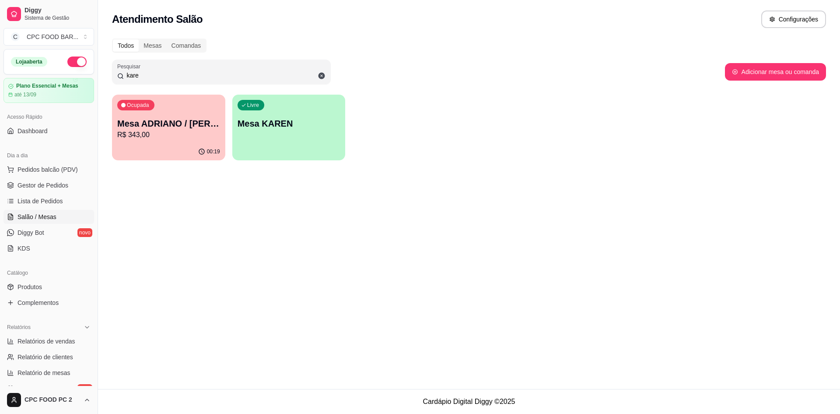
type input "kare"
click at [184, 142] on div "Ocupada Mesa ADRIANO / [PERSON_NAME] 3940 R$ 343,00" at bounding box center [169, 118] width 110 height 47
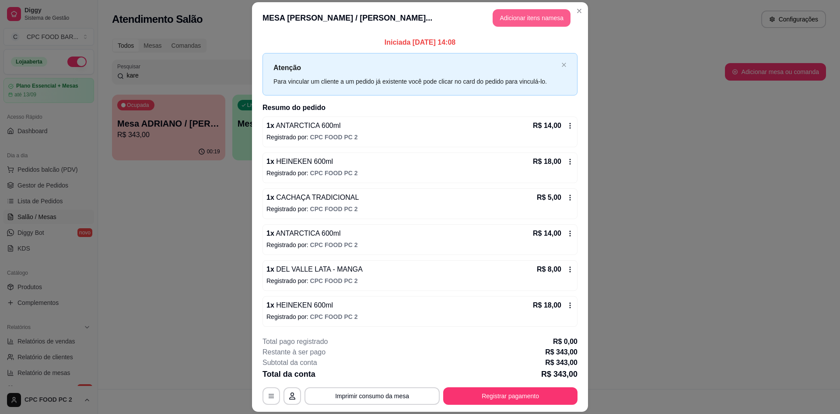
click at [520, 20] on button "Adicionar itens na mesa" at bounding box center [532, 18] width 78 height 18
click at [440, 68] on input "Pesquisa" at bounding box center [324, 64] width 591 height 9
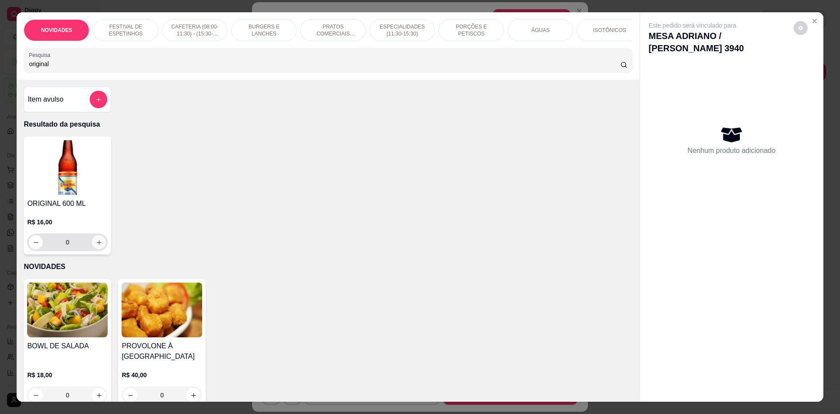
type input "original"
click at [99, 244] on button "increase-product-quantity" at bounding box center [99, 242] width 14 height 14
type input "1"
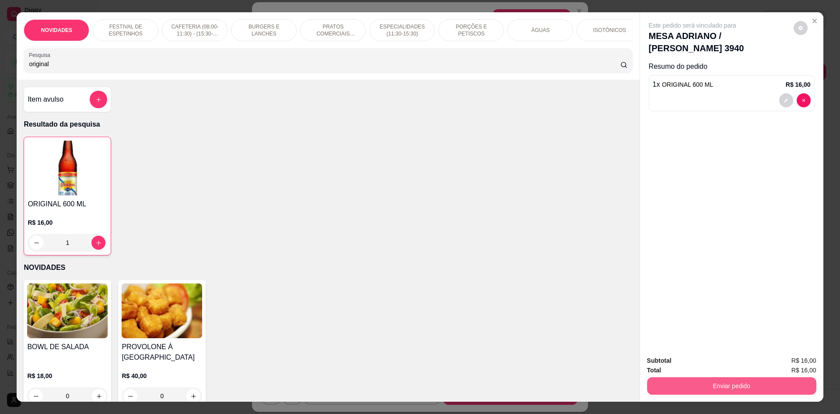
click at [691, 386] on button "Enviar pedido" at bounding box center [731, 386] width 169 height 18
click at [688, 357] on button "Não registrar e enviar pedido" at bounding box center [702, 364] width 91 height 17
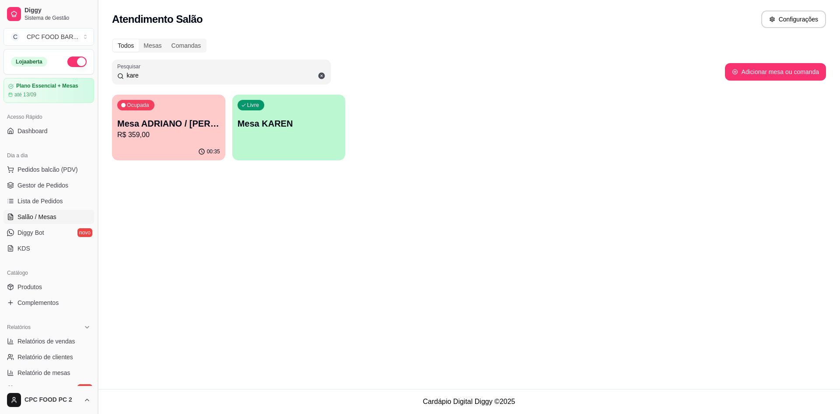
drag, startPoint x: 169, startPoint y: 73, endPoint x: 100, endPoint y: 77, distance: 68.8
click at [100, 77] on div "Diggy Sistema de Gestão C CPC FOOD BAR ... Loja aberta Plano Essencial + Mesas …" at bounding box center [420, 207] width 840 height 414
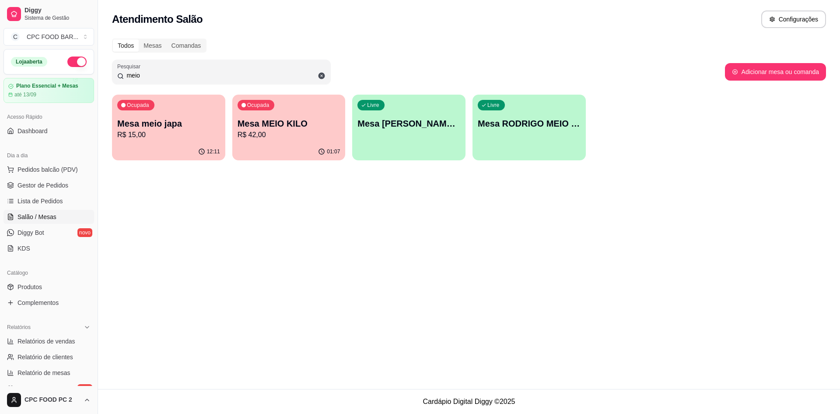
type input "meio"
click at [256, 128] on p "Mesa MEIO KILO" at bounding box center [289, 123] width 103 height 12
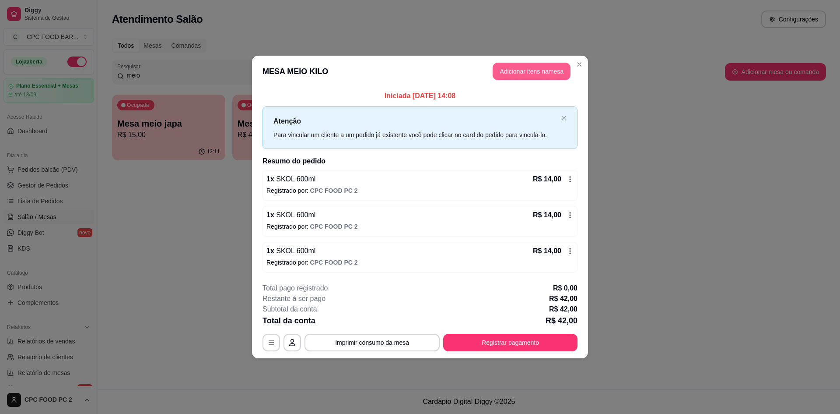
click at [505, 77] on button "Adicionar itens na mesa" at bounding box center [532, 72] width 78 height 18
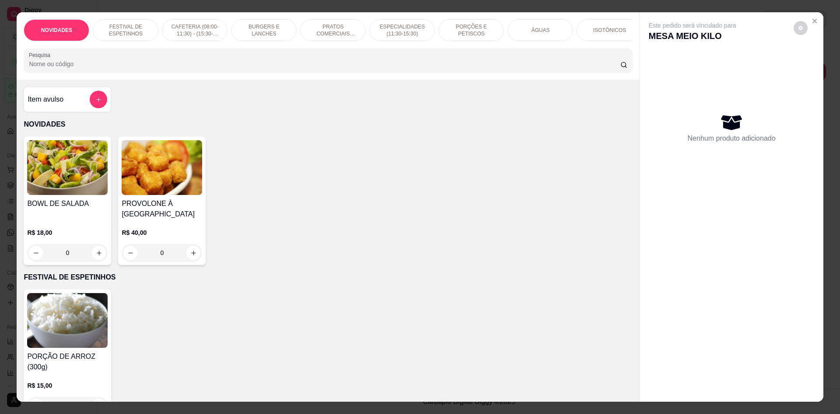
click at [319, 68] on input "Pesquisa" at bounding box center [324, 64] width 591 height 9
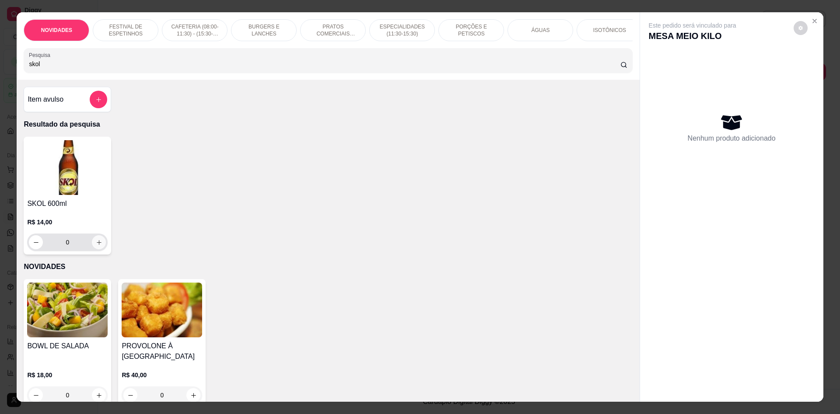
type input "skol"
click at [92, 249] on button "increase-product-quantity" at bounding box center [99, 242] width 14 height 14
type input "1"
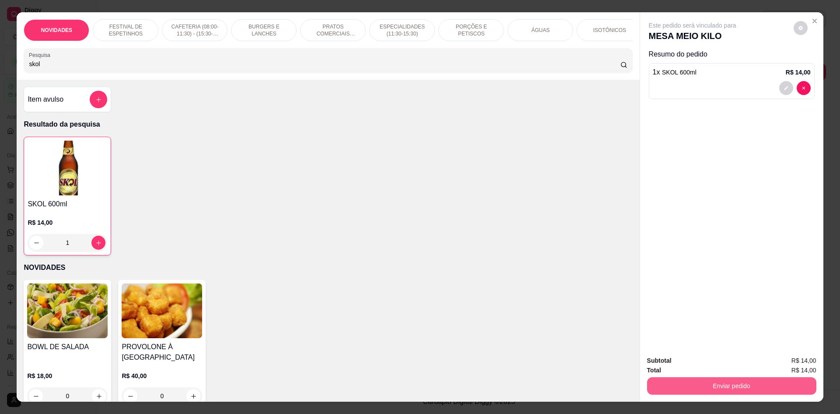
click at [697, 382] on button "Enviar pedido" at bounding box center [731, 386] width 169 height 18
click at [688, 365] on button "Não registrar e enviar pedido" at bounding box center [702, 364] width 91 height 17
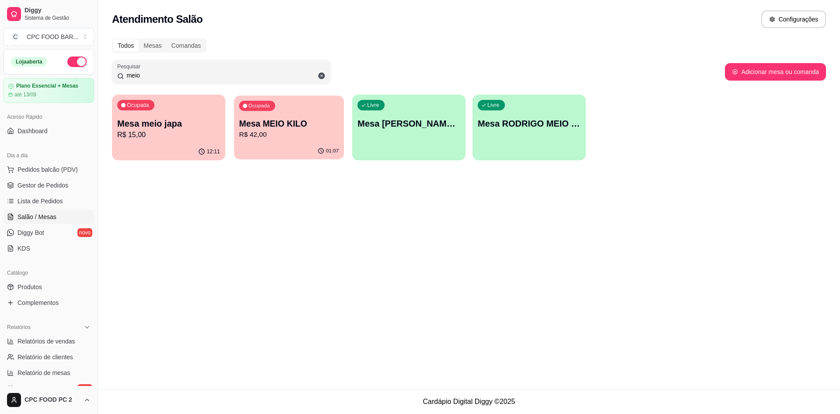
click at [316, 95] on div "Ocupada Mesa MEIO KILO R$ 42,00" at bounding box center [289, 118] width 110 height 47
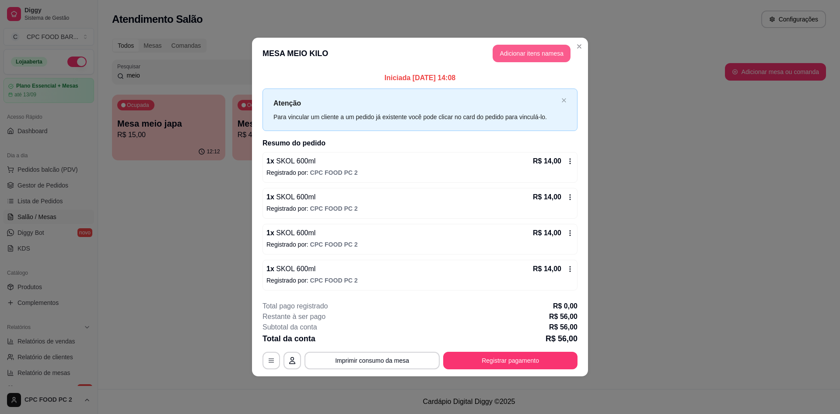
click at [521, 54] on button "Adicionar itens na mesa" at bounding box center [532, 54] width 78 height 18
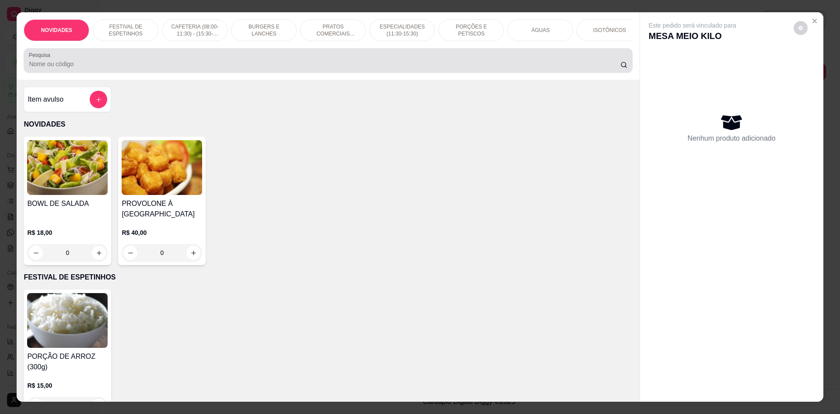
click at [226, 68] on input "Pesquisa" at bounding box center [324, 64] width 591 height 9
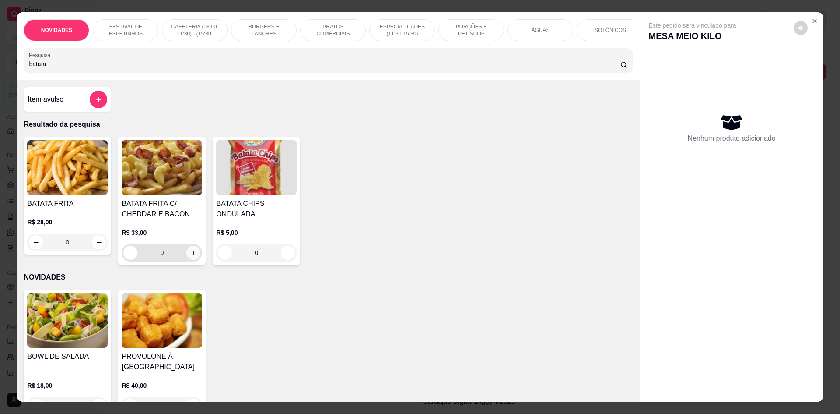
type input "batata"
click at [190, 256] on icon "increase-product-quantity" at bounding box center [193, 252] width 7 height 7
type input "1"
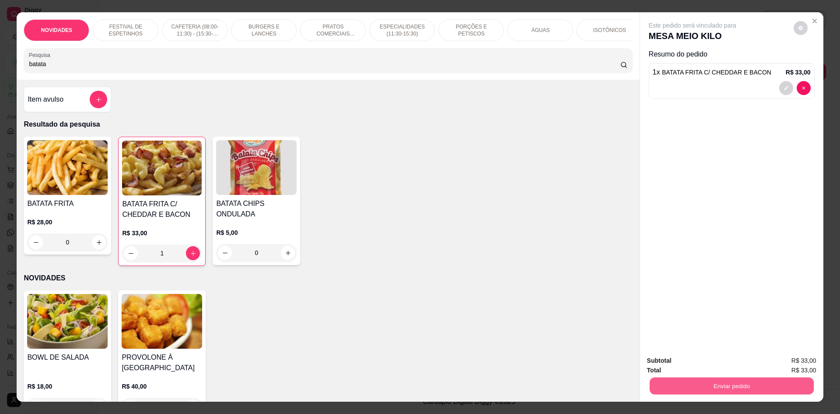
click at [724, 385] on button "Enviar pedido" at bounding box center [731, 385] width 164 height 17
click at [721, 366] on button "Não registrar e enviar pedido" at bounding box center [702, 364] width 91 height 17
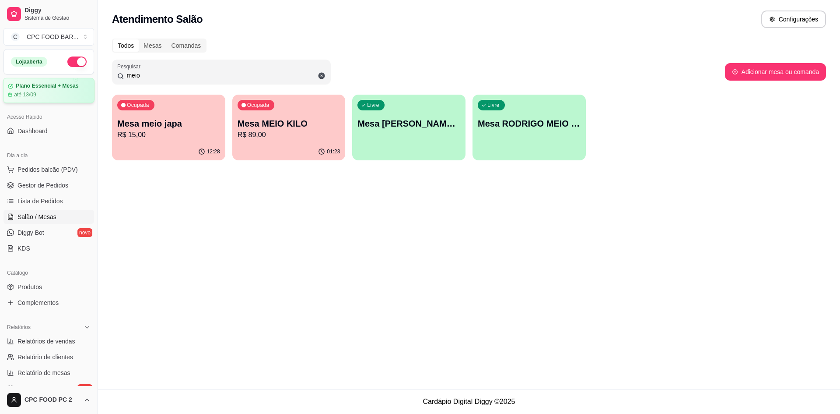
drag, startPoint x: 88, startPoint y: 82, endPoint x: 73, endPoint y: 83, distance: 14.9
click at [73, 83] on div "Diggy Sistema de Gestão C CPC FOOD BAR ... Loja aberta Plano Essencial + Mesas …" at bounding box center [420, 207] width 840 height 414
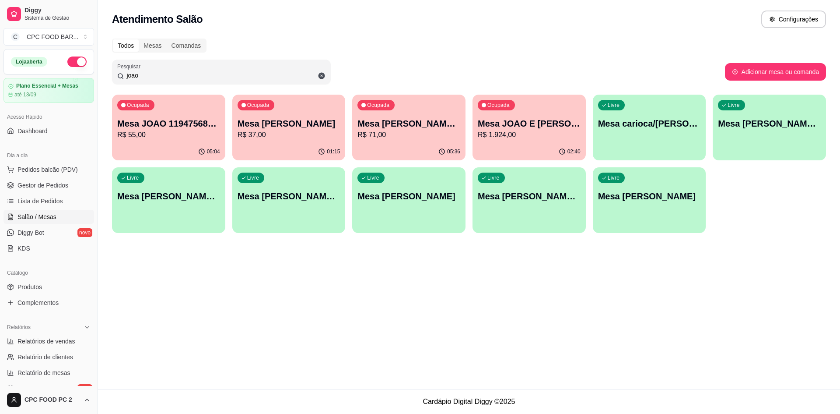
type input "joao"
click at [284, 121] on p "Mesa [PERSON_NAME]" at bounding box center [289, 124] width 100 height 12
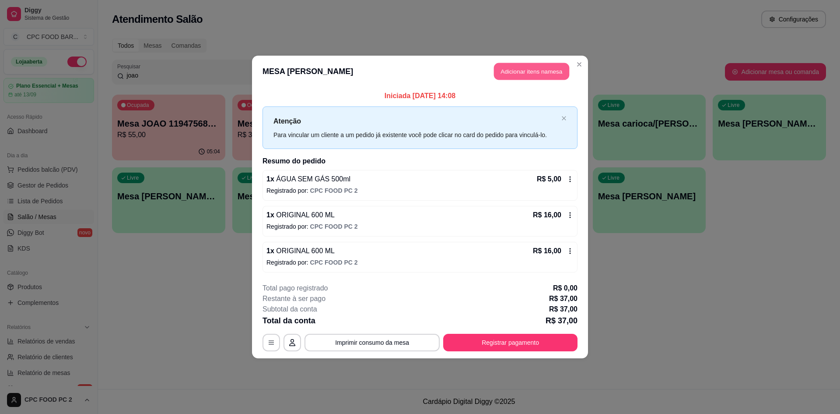
click at [544, 75] on button "Adicionar itens na mesa" at bounding box center [531, 71] width 75 height 17
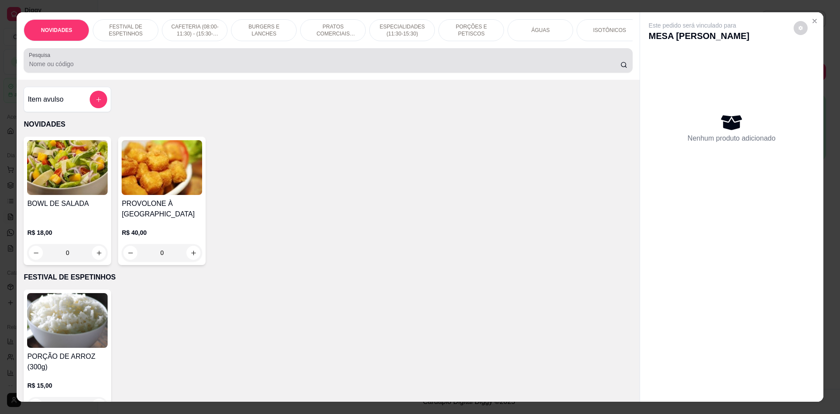
click at [397, 68] on input "Pesquisa" at bounding box center [324, 64] width 591 height 9
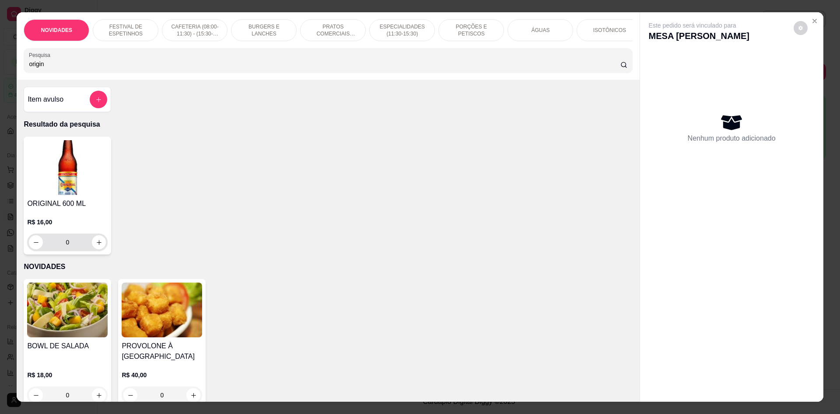
type input "origin"
click at [100, 249] on button "increase-product-quantity" at bounding box center [99, 242] width 14 height 14
type input "1"
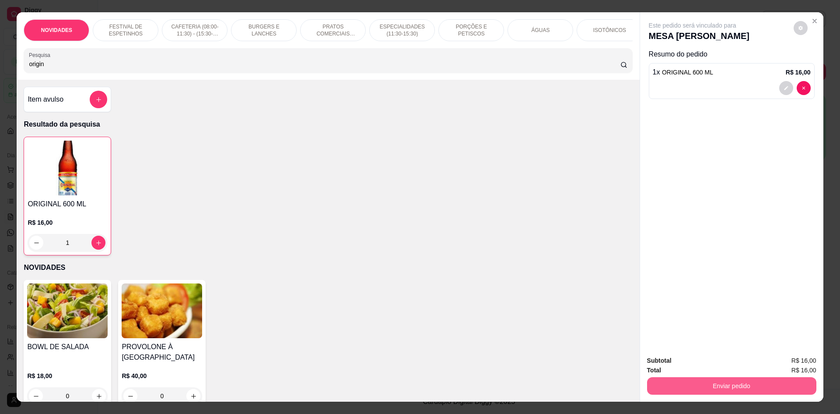
click at [683, 386] on button "Enviar pedido" at bounding box center [731, 386] width 169 height 18
click at [670, 364] on button "Não registrar e enviar pedido" at bounding box center [703, 364] width 88 height 16
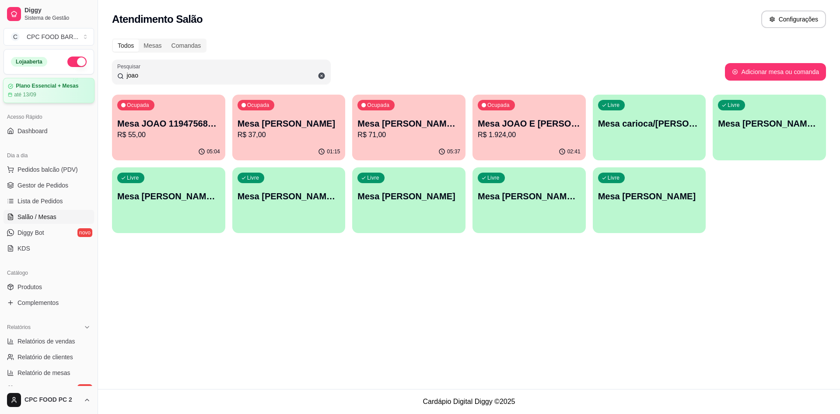
drag, startPoint x: 261, startPoint y: 74, endPoint x: 41, endPoint y: 85, distance: 220.5
click at [41, 85] on div "Diggy Sistema de Gestão C CPC FOOD BAR ... Loja aberta Plano Essencial + Mesas …" at bounding box center [420, 207] width 840 height 414
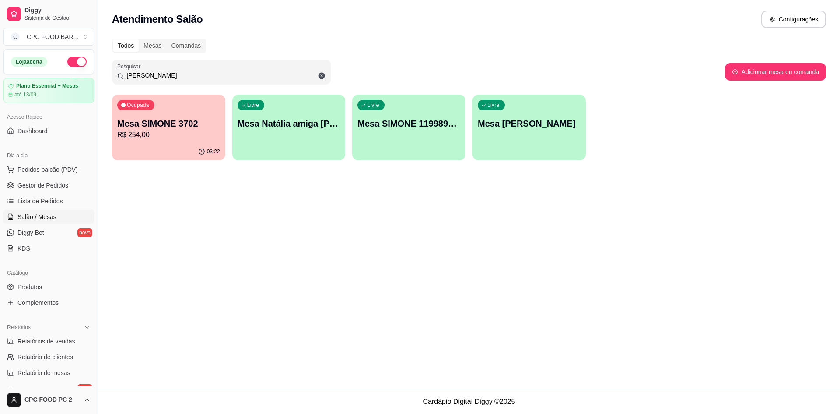
type input "[PERSON_NAME]"
click at [161, 115] on div "Ocupada Mesa SIMONE 3702 R$ 254,00" at bounding box center [169, 118] width 110 height 47
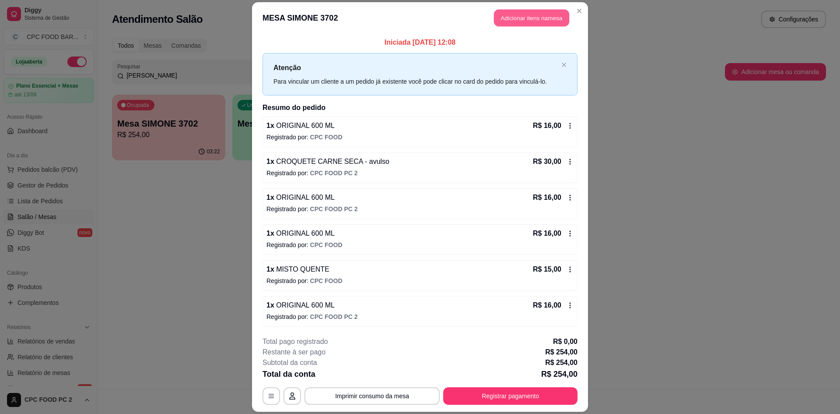
click at [524, 12] on button "Adicionar itens na mesa" at bounding box center [531, 17] width 75 height 17
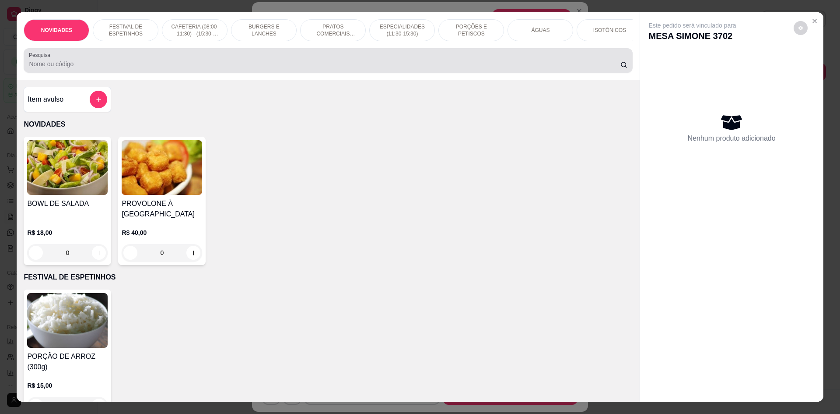
click at [436, 66] on div at bounding box center [328, 61] width 598 height 18
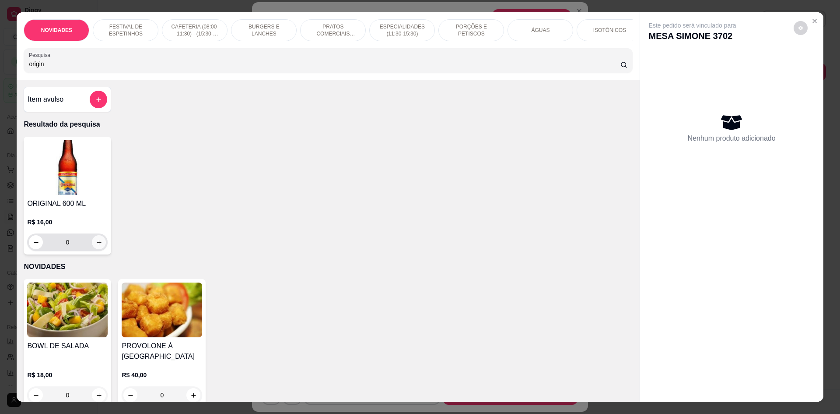
type input "origin"
click at [96, 246] on icon "increase-product-quantity" at bounding box center [99, 242] width 7 height 7
type input "1"
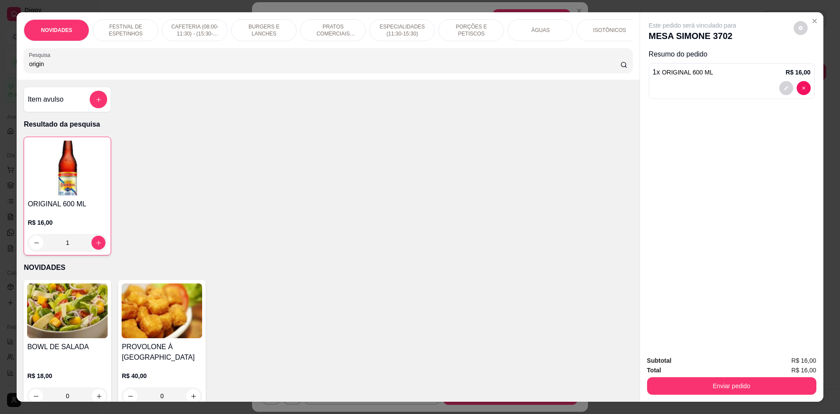
scroll to position [44, 0]
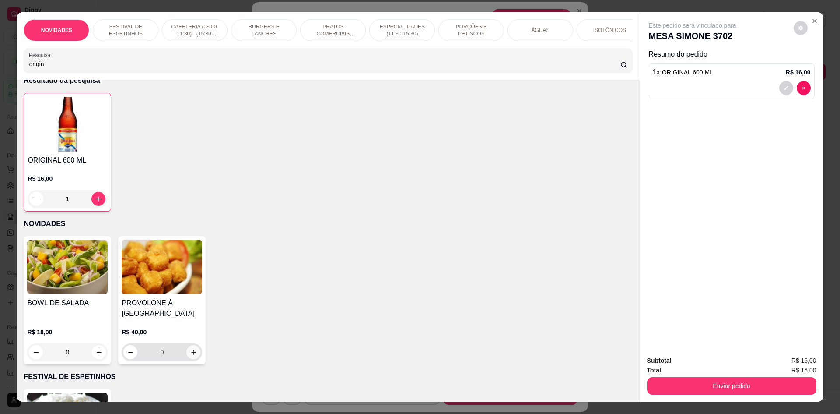
click at [190, 359] on button "increase-product-quantity" at bounding box center [193, 352] width 14 height 14
type input "1"
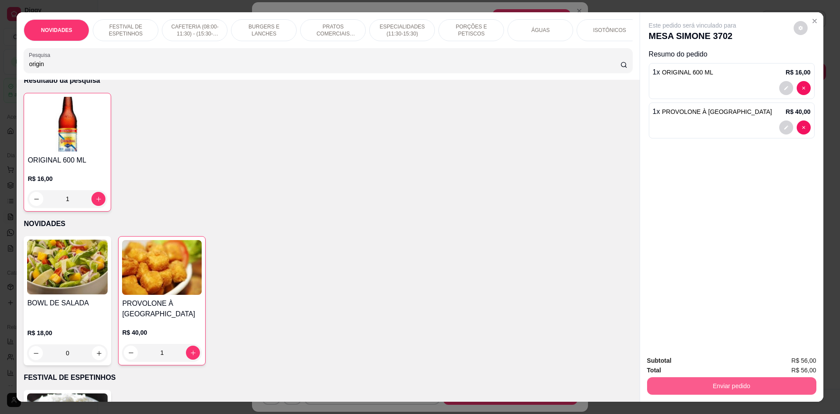
click at [664, 382] on button "Enviar pedido" at bounding box center [731, 386] width 169 height 18
click at [661, 359] on button "Não registrar e enviar pedido" at bounding box center [703, 364] width 88 height 16
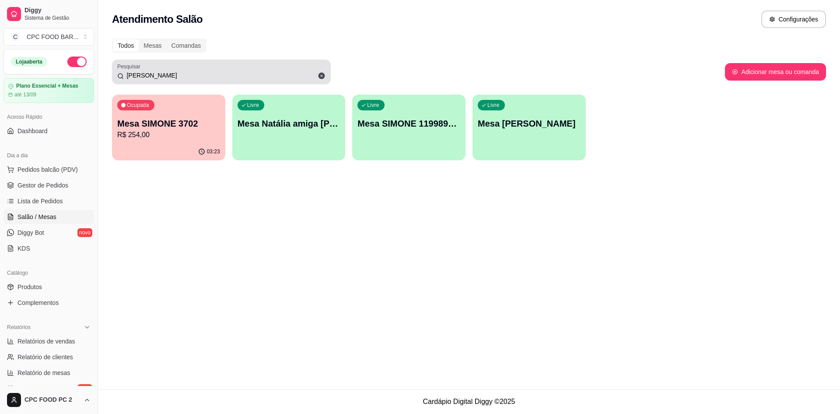
click at [325, 74] on icon at bounding box center [322, 76] width 8 height 8
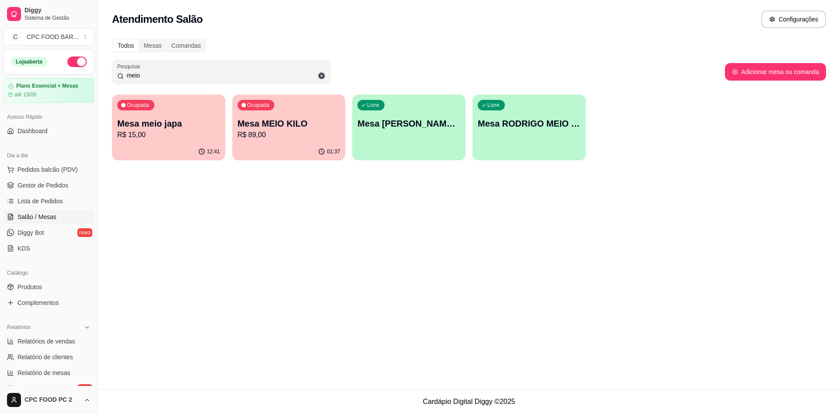
type input "meio"
click at [291, 126] on p "Mesa MEIO KILO" at bounding box center [289, 124] width 100 height 12
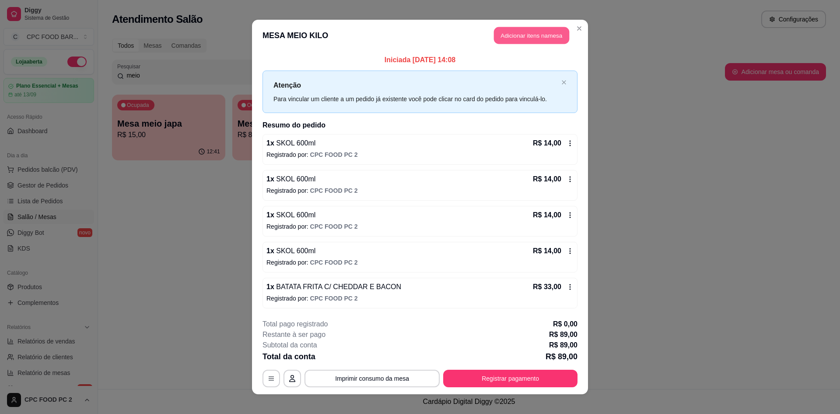
click at [530, 35] on button "Adicionar itens na mesa" at bounding box center [531, 35] width 75 height 17
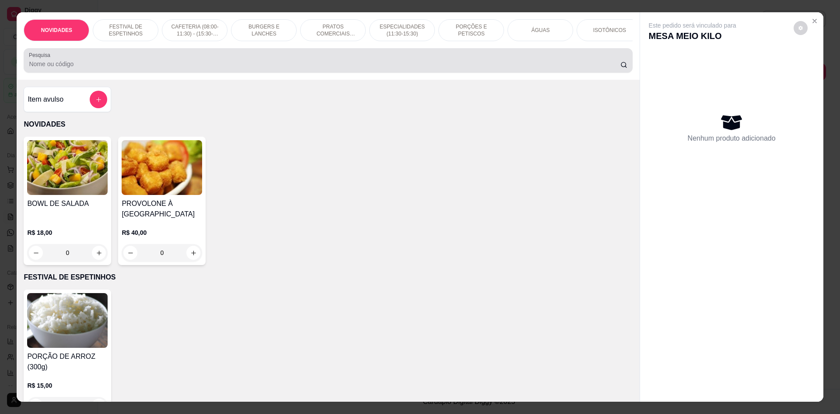
click at [375, 68] on input "Pesquisa" at bounding box center [324, 64] width 591 height 9
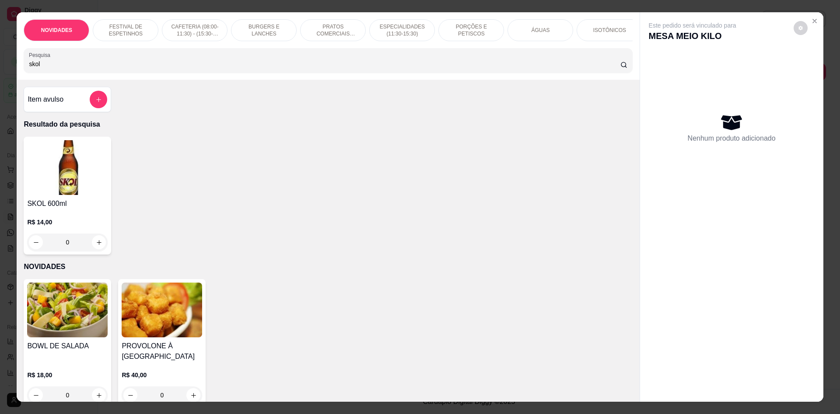
type input "skol"
click at [88, 251] on input "0" at bounding box center [67, 242] width 49 height 18
click at [92, 249] on button "increase-product-quantity" at bounding box center [99, 242] width 14 height 14
type input "1"
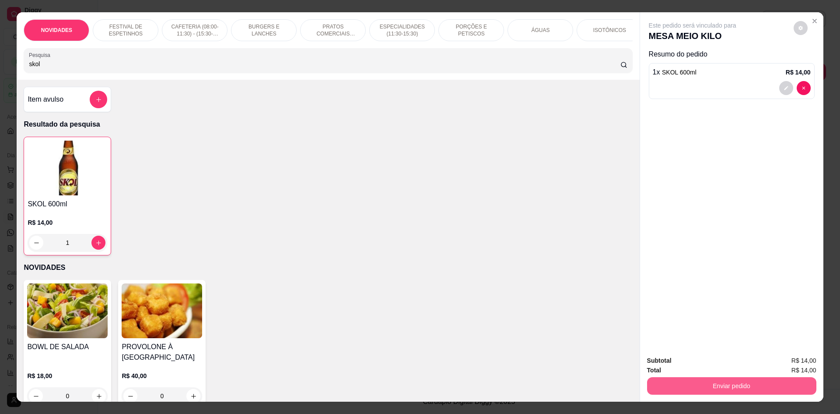
click at [703, 382] on button "Enviar pedido" at bounding box center [731, 386] width 169 height 18
click at [703, 368] on button "Não registrar e enviar pedido" at bounding box center [703, 364] width 88 height 16
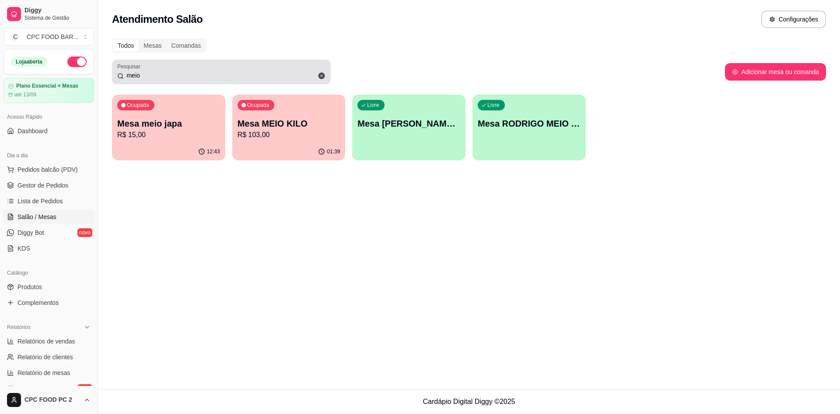
click at [323, 77] on icon at bounding box center [322, 76] width 7 height 7
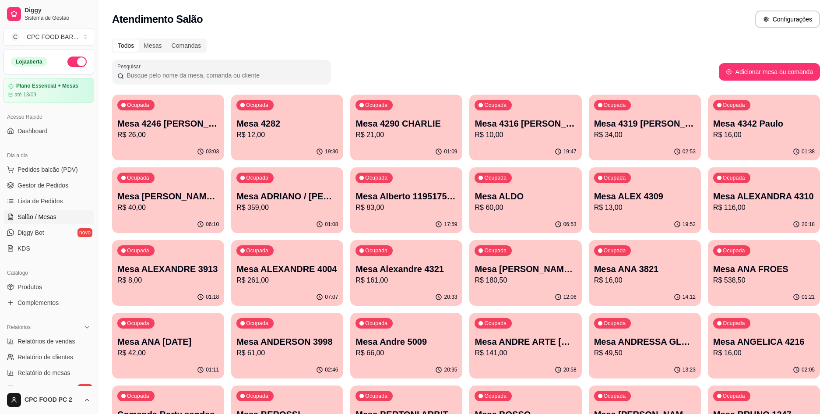
click at [241, 73] on input "Pesquisar" at bounding box center [225, 75] width 202 height 9
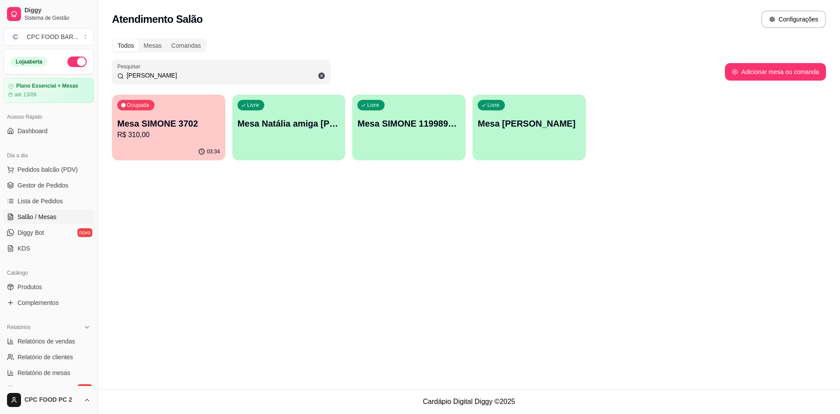
type input "[PERSON_NAME]"
click at [179, 125] on p "Mesa SIMONE 3702" at bounding box center [168, 123] width 103 height 12
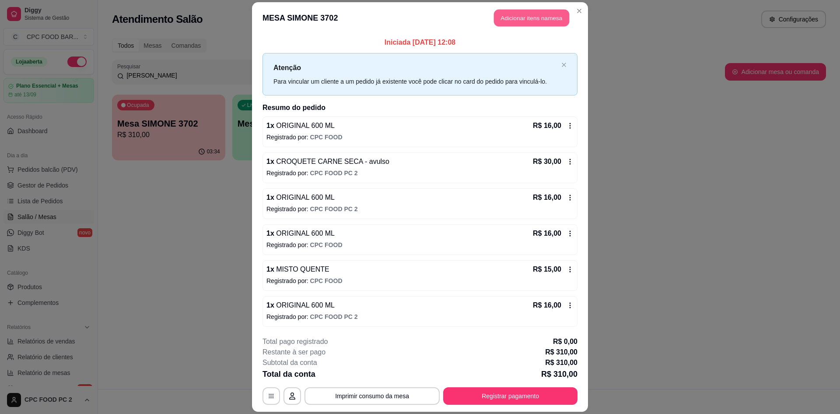
click at [523, 22] on button "Adicionar itens na mesa" at bounding box center [531, 17] width 75 height 17
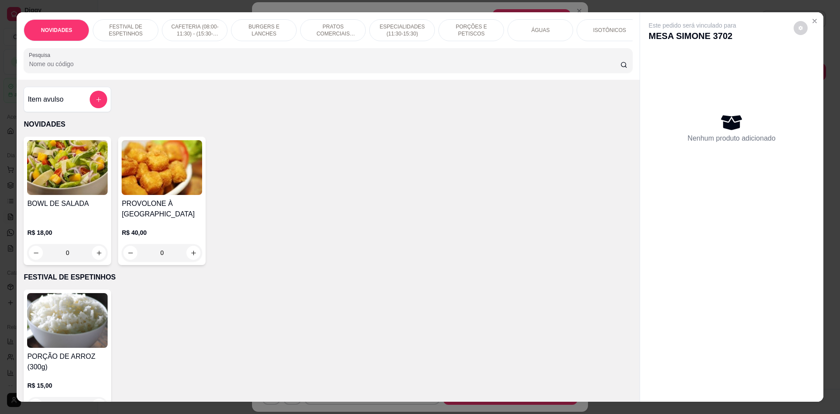
click at [292, 67] on input "Pesquisa" at bounding box center [324, 64] width 591 height 9
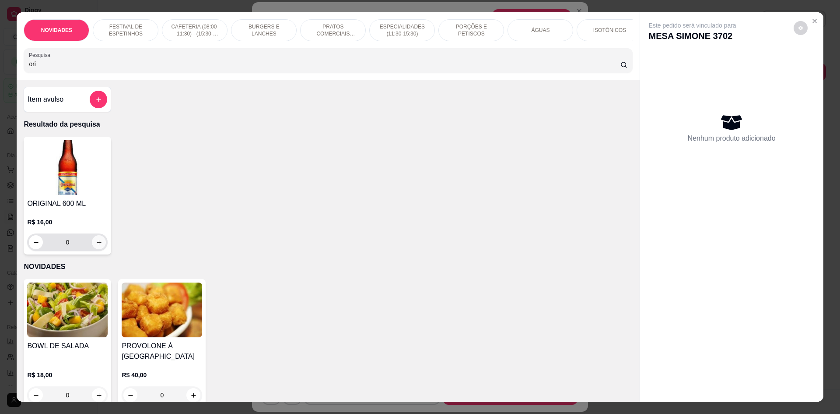
type input "ori"
click at [96, 246] on icon "increase-product-quantity" at bounding box center [99, 242] width 7 height 7
type input "1"
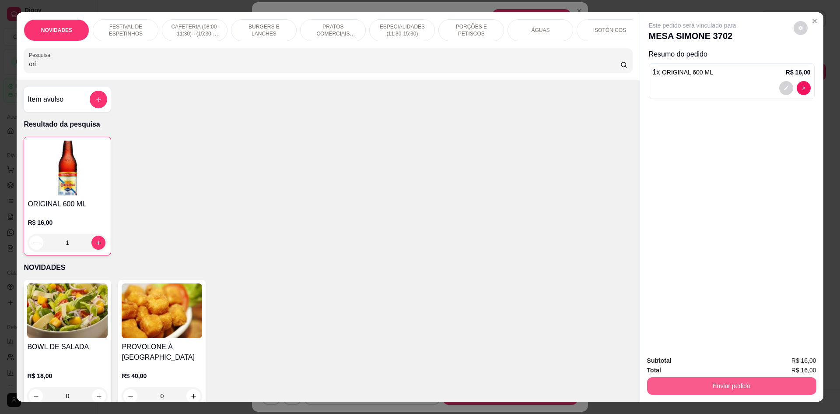
click at [689, 380] on button "Enviar pedido" at bounding box center [731, 386] width 169 height 18
click at [690, 362] on button "Não registrar e enviar pedido" at bounding box center [702, 364] width 91 height 17
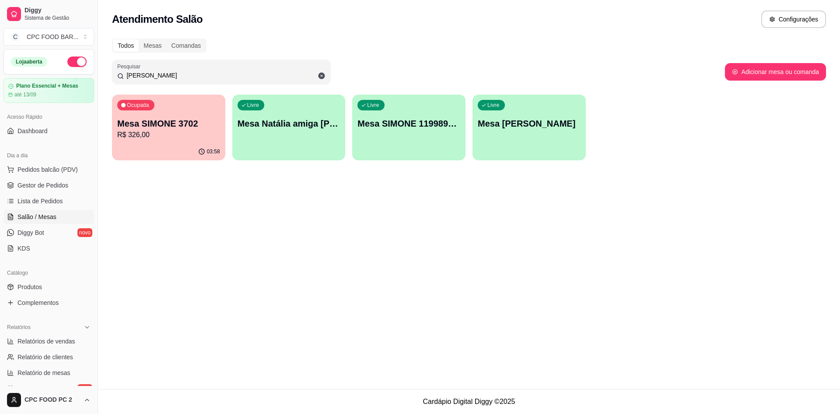
drag, startPoint x: 147, startPoint y: 79, endPoint x: 110, endPoint y: 77, distance: 36.9
click at [110, 77] on div "Todos Mesas Comandas Pesquisar simon Adicionar mesa ou comanda Ocupada Mesa SIM…" at bounding box center [469, 101] width 742 height 137
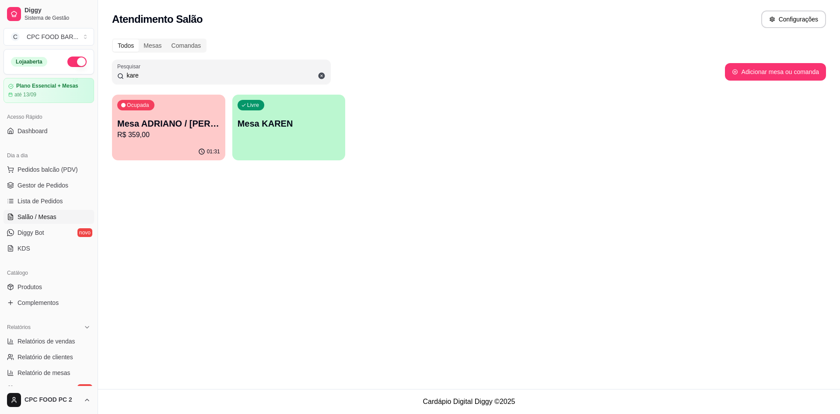
type input "kare"
click at [161, 133] on p "R$ 359,00" at bounding box center [169, 135] width 100 height 10
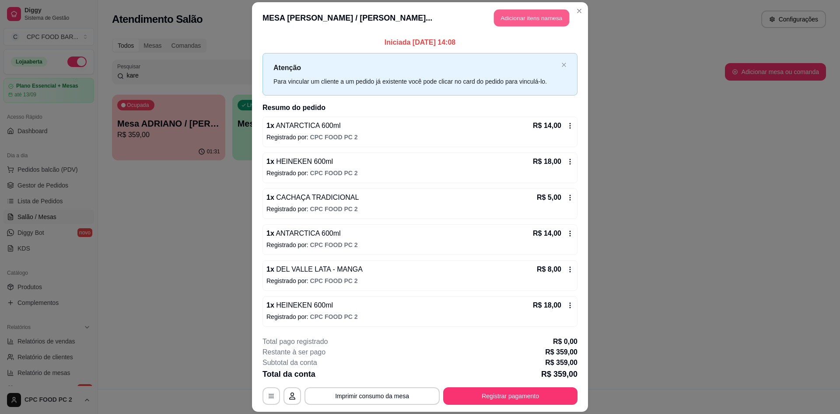
click at [522, 17] on button "Adicionar itens na mesa" at bounding box center [531, 17] width 75 height 17
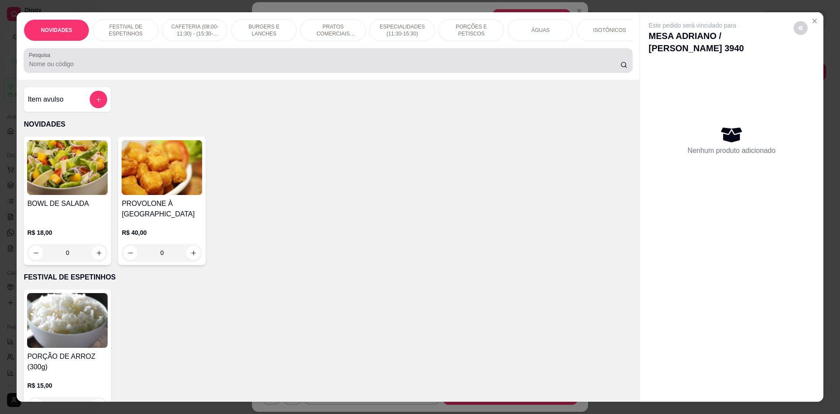
click at [455, 65] on div at bounding box center [328, 61] width 598 height 18
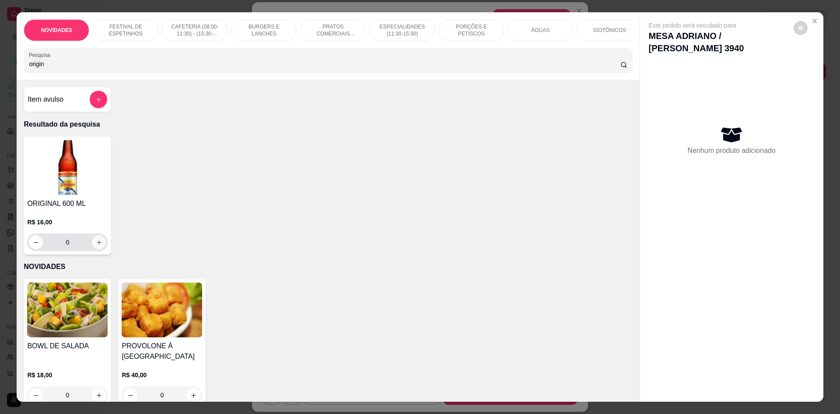
type input "origin"
click at [96, 246] on icon "increase-product-quantity" at bounding box center [99, 242] width 7 height 7
type input "1"
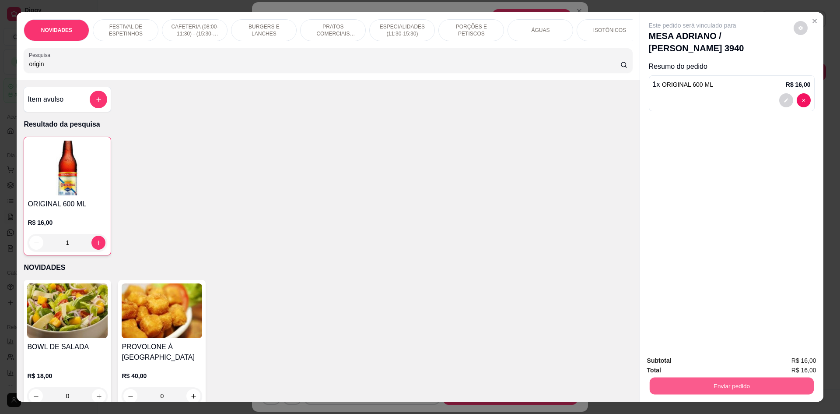
click at [691, 386] on button "Enviar pedido" at bounding box center [731, 385] width 164 height 17
click at [690, 369] on button "Não registrar e enviar pedido" at bounding box center [703, 364] width 88 height 16
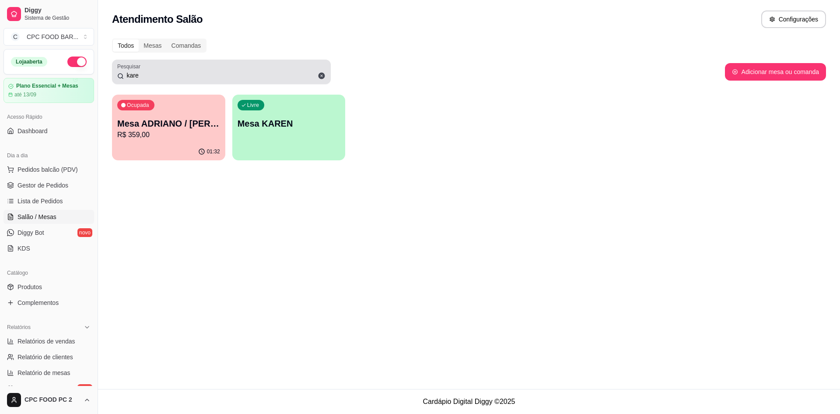
click at [324, 78] on icon at bounding box center [322, 76] width 8 height 8
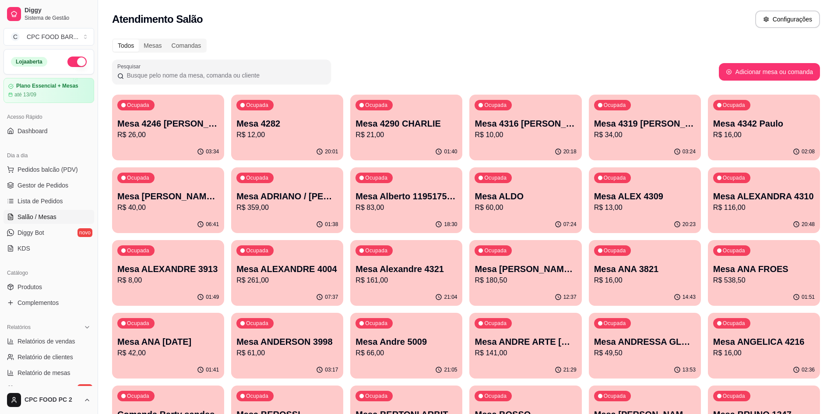
click at [270, 78] on input "Pesquisar" at bounding box center [225, 75] width 202 height 9
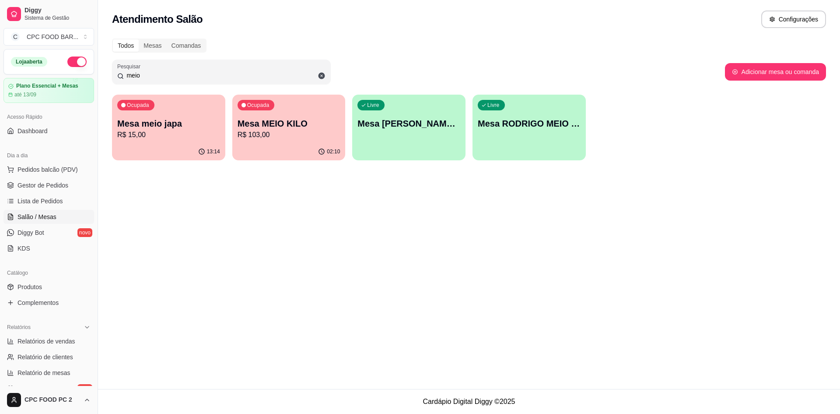
type input "meio"
click at [317, 111] on div "Ocupada Mesa MEIO KILO R$ 103,00" at bounding box center [288, 119] width 113 height 49
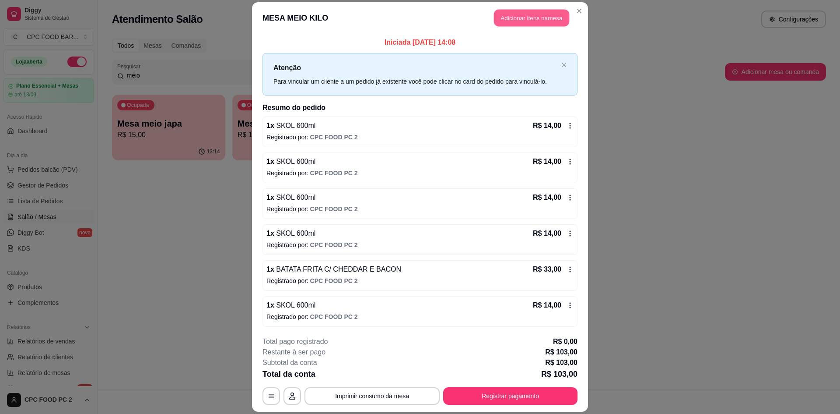
click at [511, 21] on button "Adicionar itens na mesa" at bounding box center [531, 17] width 75 height 17
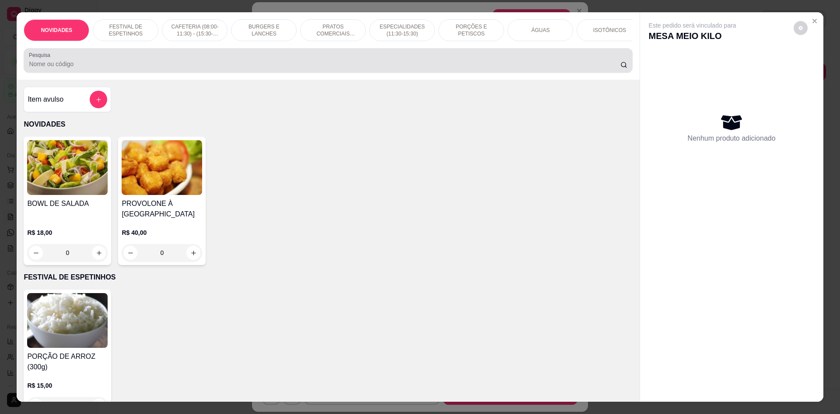
click at [374, 65] on div at bounding box center [328, 61] width 598 height 18
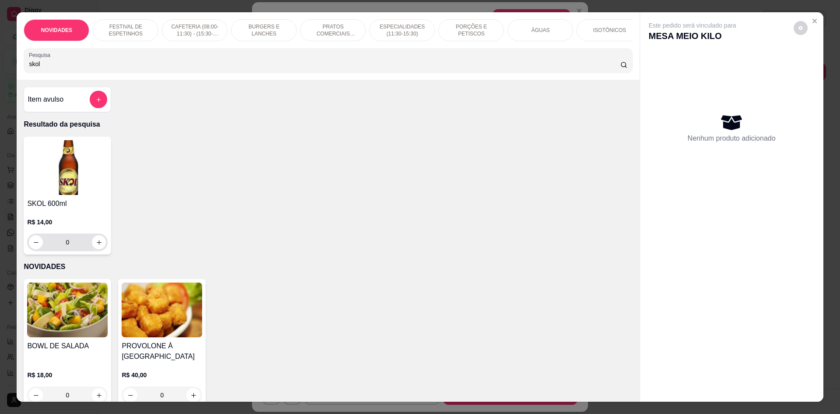
type input "skol"
click at [96, 246] on icon "increase-product-quantity" at bounding box center [99, 242] width 7 height 7
type input "1"
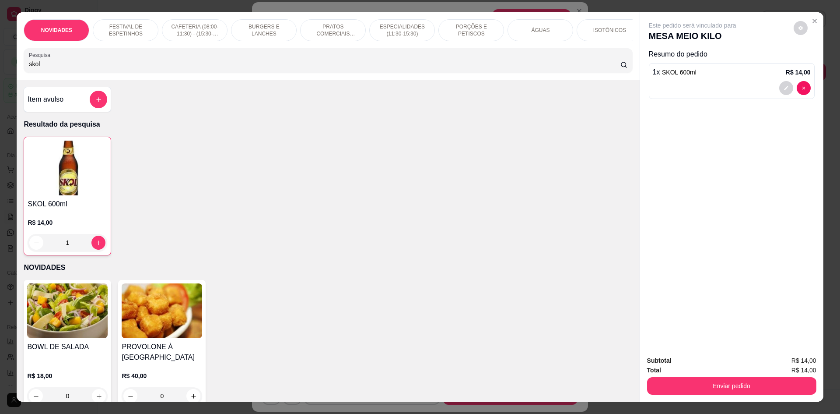
drag, startPoint x: 44, startPoint y: 70, endPoint x: 0, endPoint y: 78, distance: 44.5
click at [0, 78] on div "NOVIDADES FESTIVAL DE ESPETINHOS CAFETERIA (08:00-11:30) - (15:30-18:00) BURGER…" at bounding box center [420, 207] width 840 height 414
click at [686, 379] on button "Enviar pedido" at bounding box center [731, 386] width 169 height 18
click at [685, 358] on button "Não registrar e enviar pedido" at bounding box center [703, 364] width 88 height 16
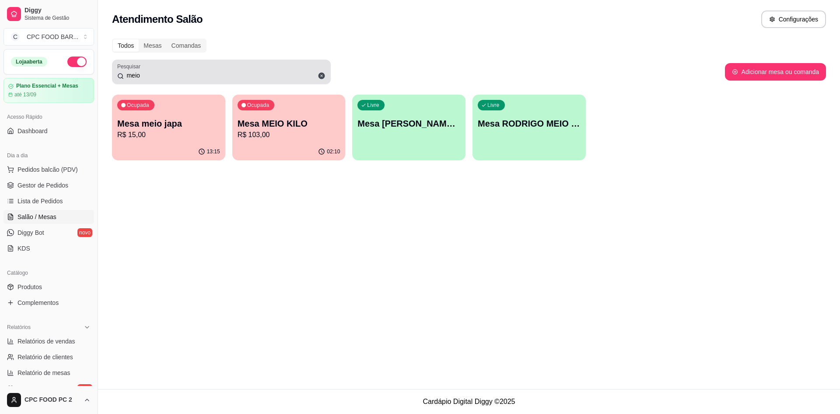
drag, startPoint x: 160, startPoint y: 65, endPoint x: 155, endPoint y: 65, distance: 5.3
click at [155, 65] on div "meio" at bounding box center [221, 72] width 208 height 18
drag, startPoint x: 155, startPoint y: 70, endPoint x: 122, endPoint y: 70, distance: 32.8
click at [122, 70] on div "meio" at bounding box center [221, 72] width 208 height 18
drag, startPoint x: 148, startPoint y: 85, endPoint x: 126, endPoint y: 79, distance: 23.0
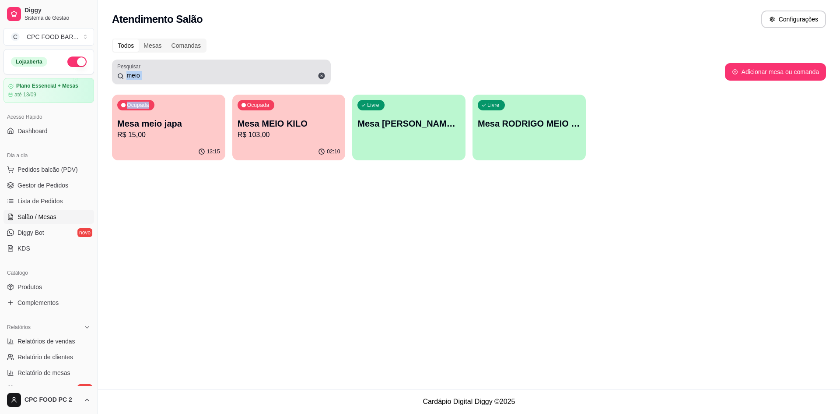
click at [124, 82] on div "Todos Mesas Comandas Pesquisar meio Adicionar mesa ou comanda Ocupada Mesa meio…" at bounding box center [469, 101] width 742 height 137
click at [154, 74] on input "meio" at bounding box center [225, 75] width 202 height 9
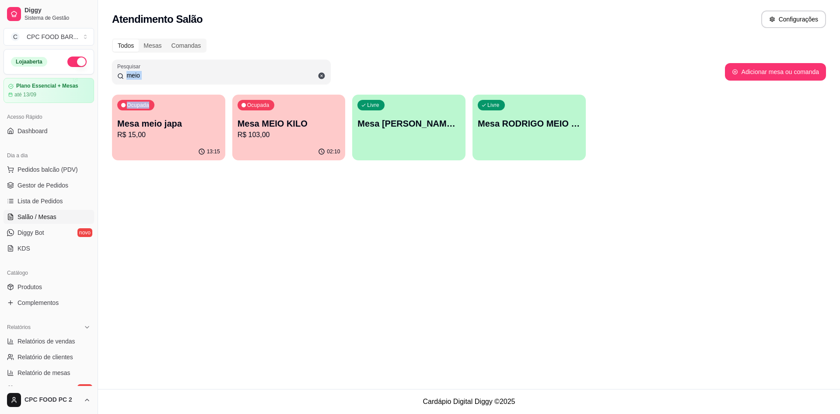
click at [161, 71] on input "meio" at bounding box center [225, 75] width 202 height 9
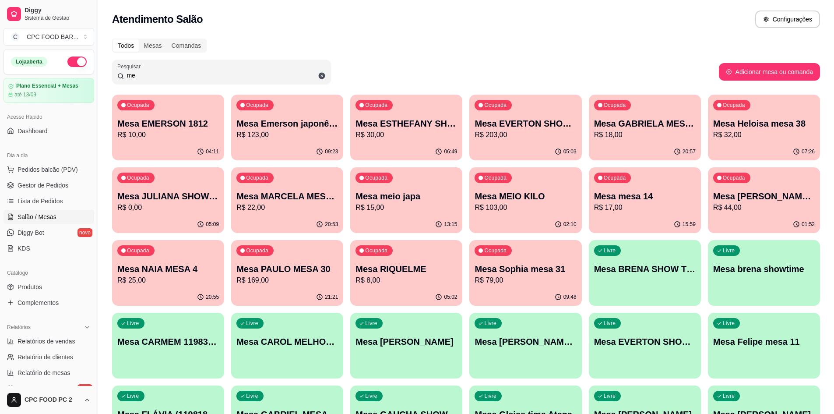
type input "m"
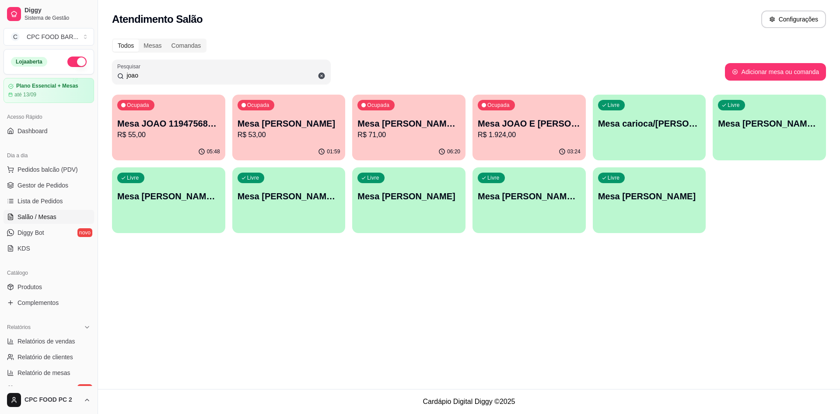
type input "joao"
click at [304, 122] on p "Mesa [PERSON_NAME]" at bounding box center [289, 124] width 100 height 12
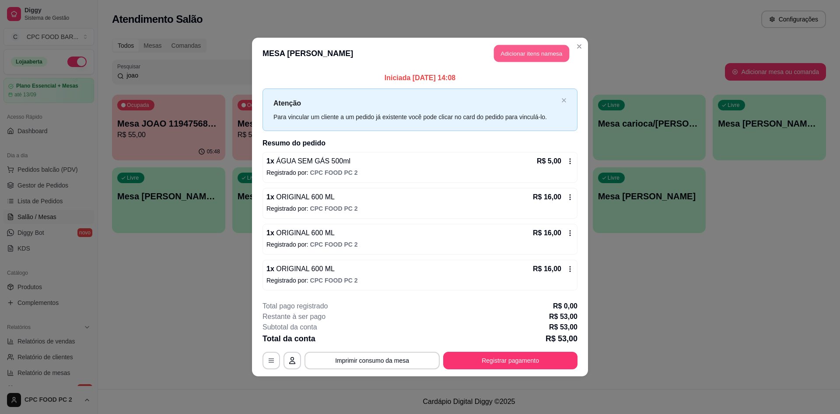
click at [539, 49] on button "Adicionar itens na mesa" at bounding box center [531, 53] width 75 height 17
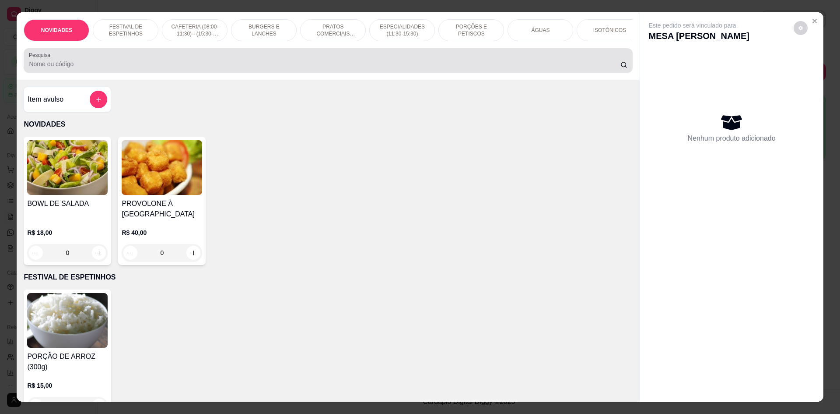
click at [274, 68] on input "Pesquisa" at bounding box center [324, 64] width 591 height 9
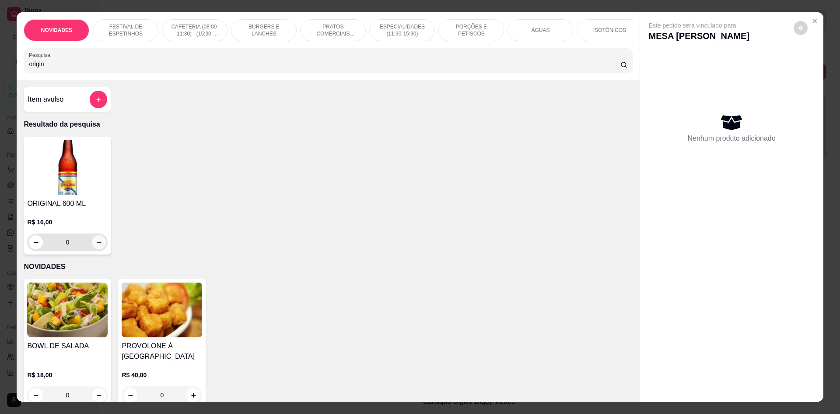
type input "origin"
click at [99, 246] on icon "increase-product-quantity" at bounding box center [99, 242] width 7 height 7
type input "1"
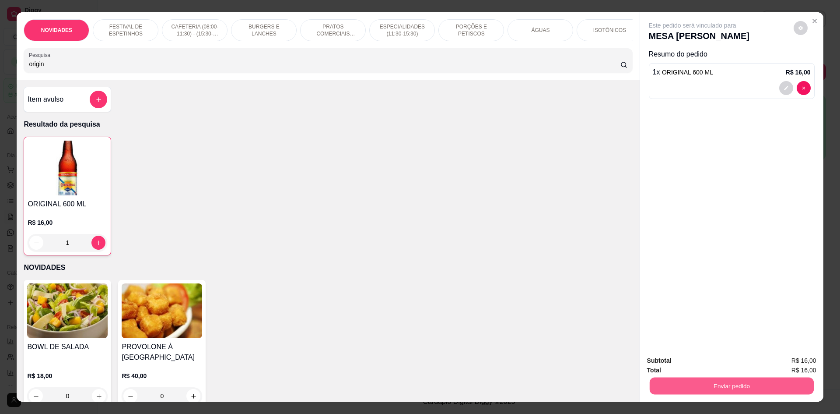
click at [677, 378] on button "Enviar pedido" at bounding box center [731, 385] width 164 height 17
click at [675, 365] on button "Não registrar e enviar pedido" at bounding box center [703, 364] width 88 height 16
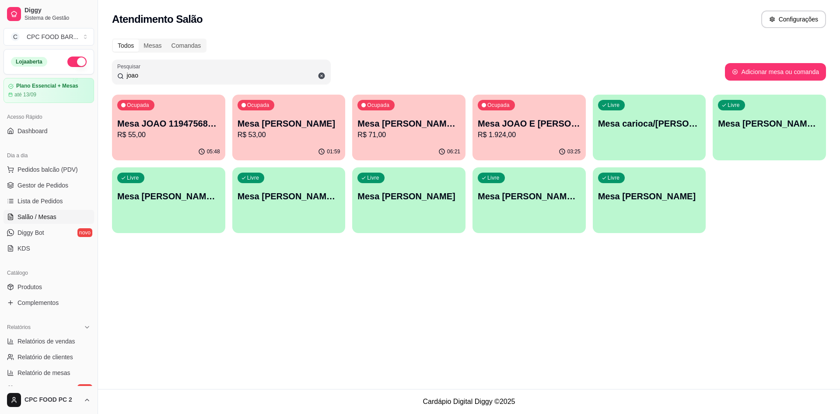
drag, startPoint x: 159, startPoint y: 76, endPoint x: 71, endPoint y: 68, distance: 87.8
click at [72, 70] on div "Diggy Sistema de Gestão C CPC FOOD BAR ... Loja aberta Plano Essencial + Mesas …" at bounding box center [420, 207] width 840 height 414
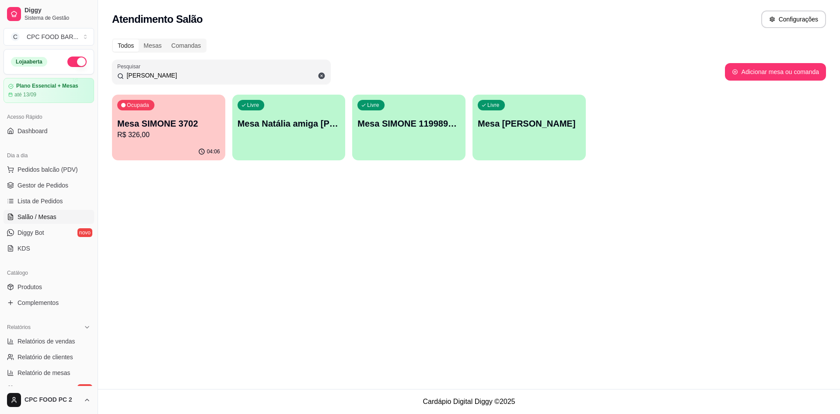
type input "[PERSON_NAME]"
click at [182, 116] on div "Ocupada Mesa SIMONE 3702 R$ 326,00" at bounding box center [169, 118] width 110 height 47
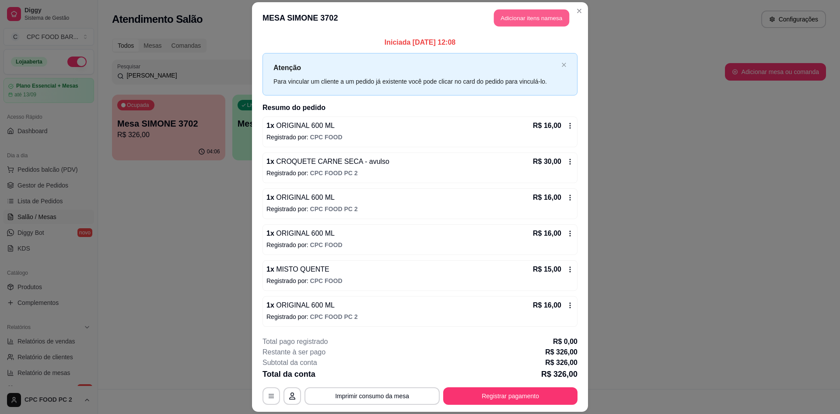
click at [531, 14] on button "Adicionar itens na mesa" at bounding box center [531, 17] width 75 height 17
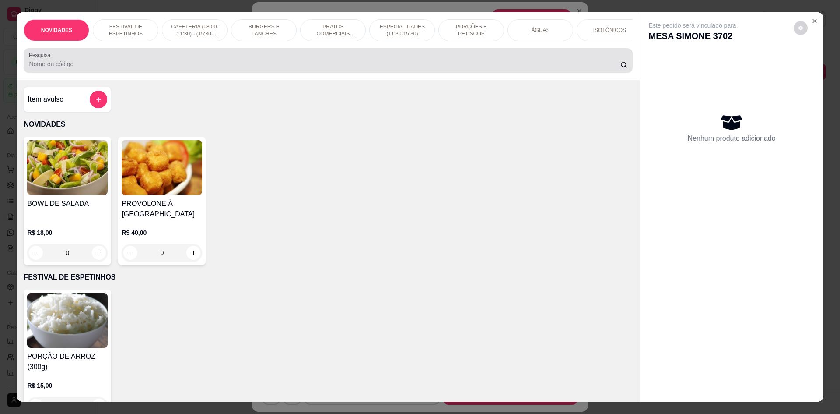
click at [368, 73] on div "Pesquisa" at bounding box center [328, 60] width 609 height 25
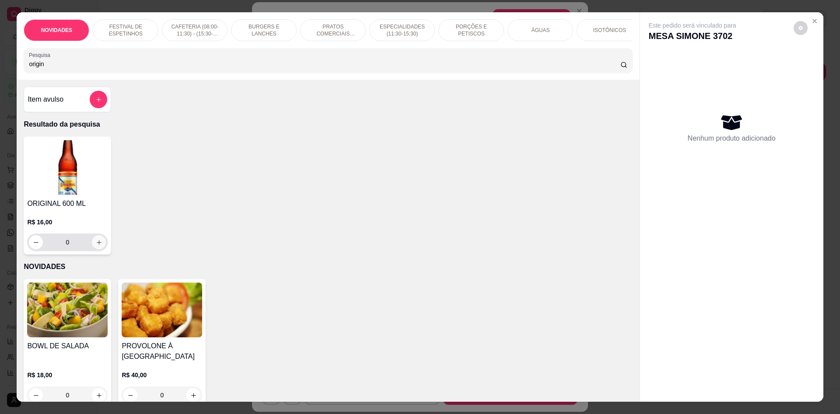
type input "origin"
click at [99, 246] on button "increase-product-quantity" at bounding box center [99, 242] width 14 height 14
type input "1"
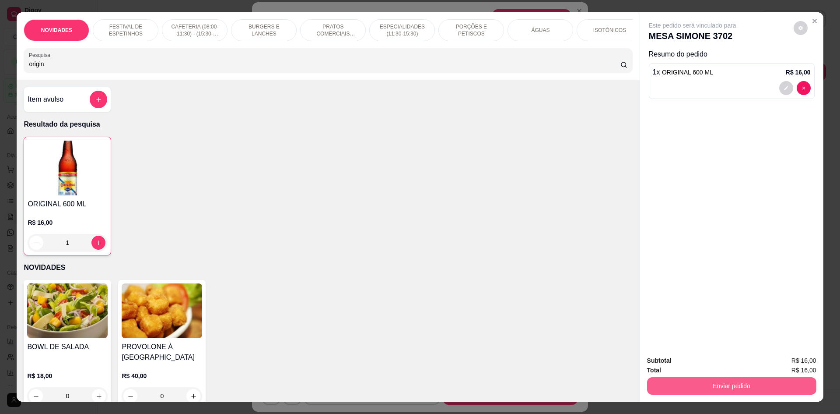
click at [680, 377] on button "Enviar pedido" at bounding box center [731, 386] width 169 height 18
click at [678, 364] on button "Não registrar e enviar pedido" at bounding box center [702, 364] width 91 height 17
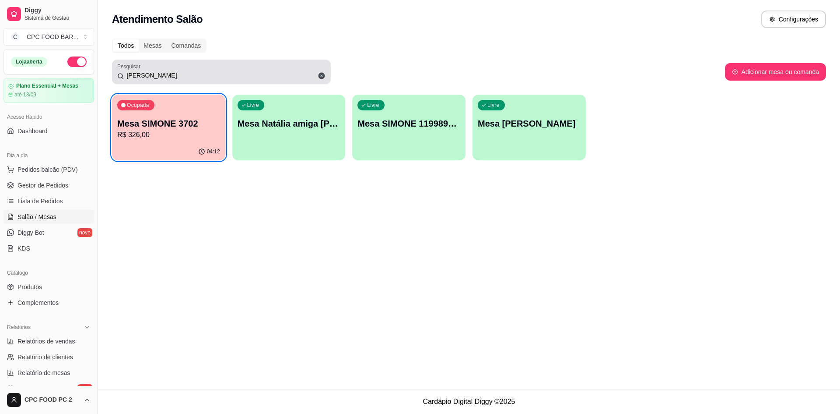
click at [321, 74] on icon at bounding box center [322, 76] width 7 height 7
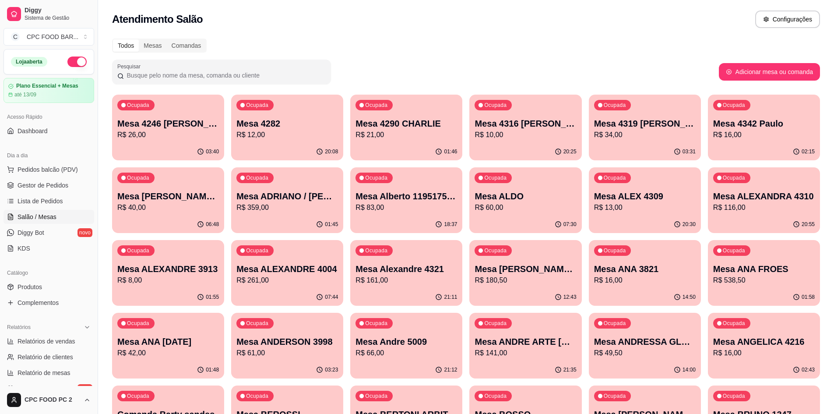
click at [261, 75] on input "Pesquisar" at bounding box center [225, 75] width 202 height 9
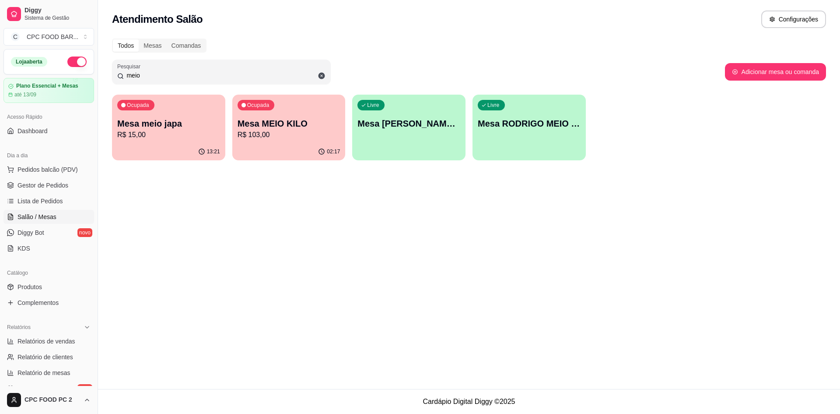
type input "meio"
click at [323, 116] on div "Ocupada Mesa MEIO KILO R$ 103,00" at bounding box center [289, 118] width 110 height 47
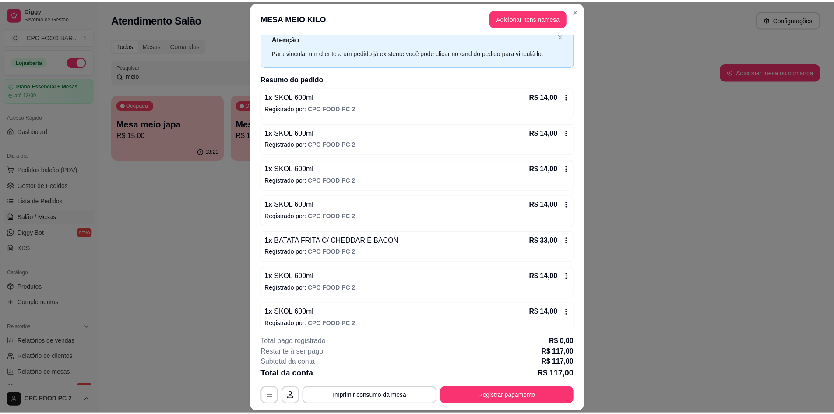
scroll to position [36, 0]
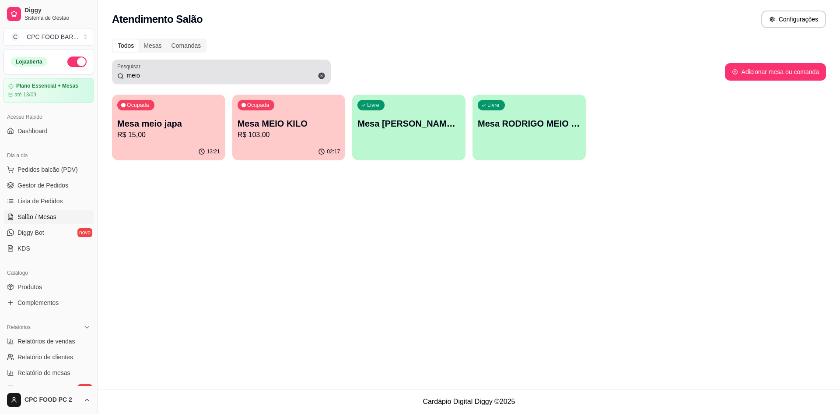
click at [321, 74] on icon at bounding box center [322, 76] width 7 height 7
